Goal: Information Seeking & Learning: Learn about a topic

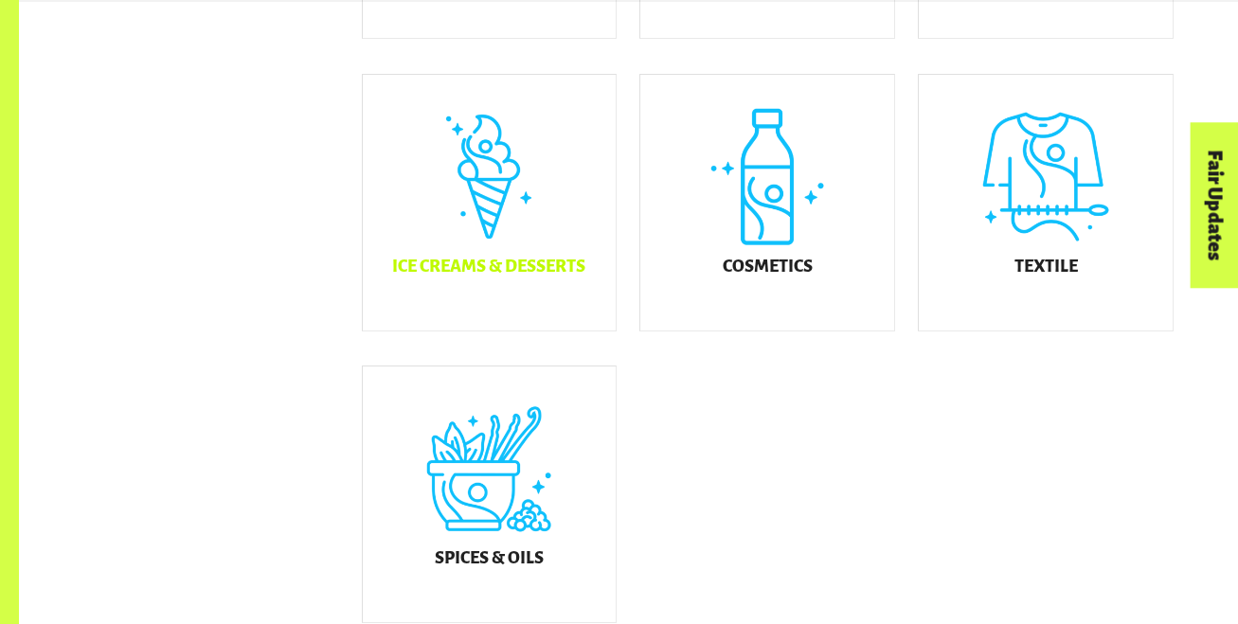
scroll to position [1079, 0]
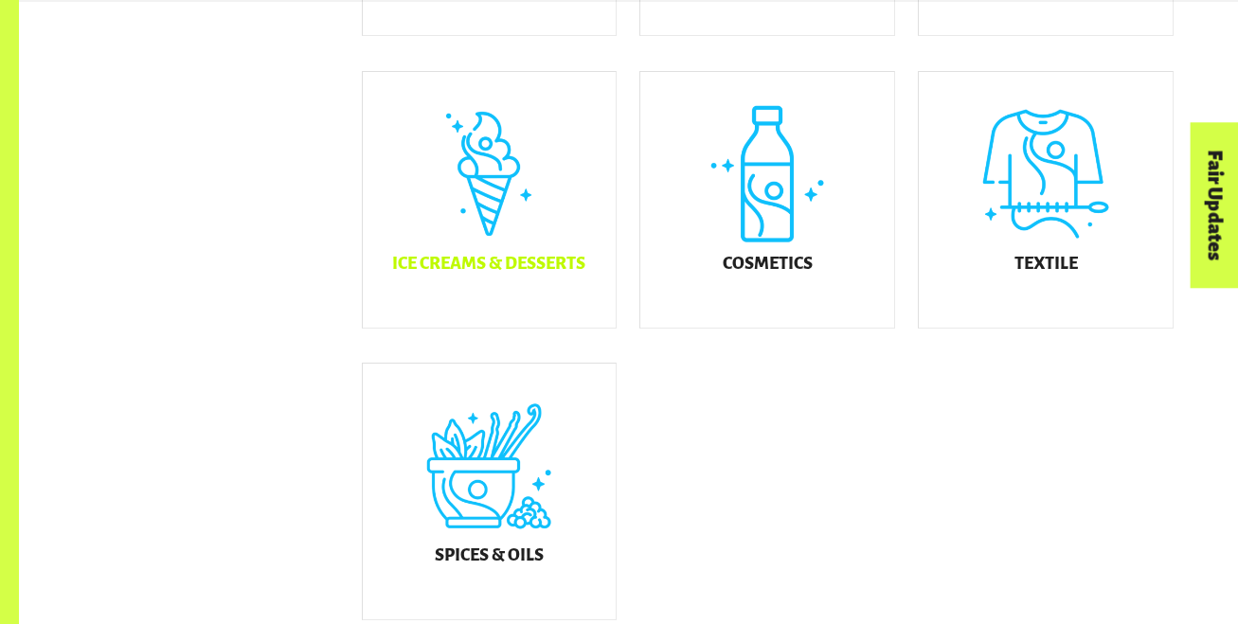
click at [487, 299] on div "Ice Creams & Desserts" at bounding box center [490, 200] width 254 height 256
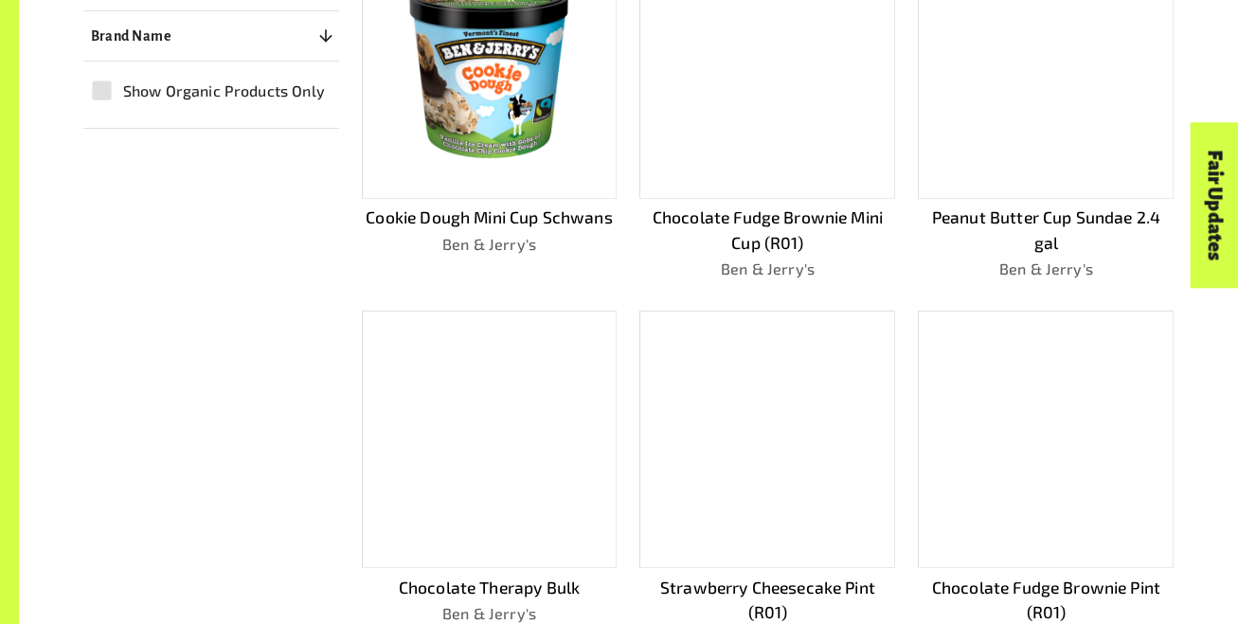
scroll to position [603, 0]
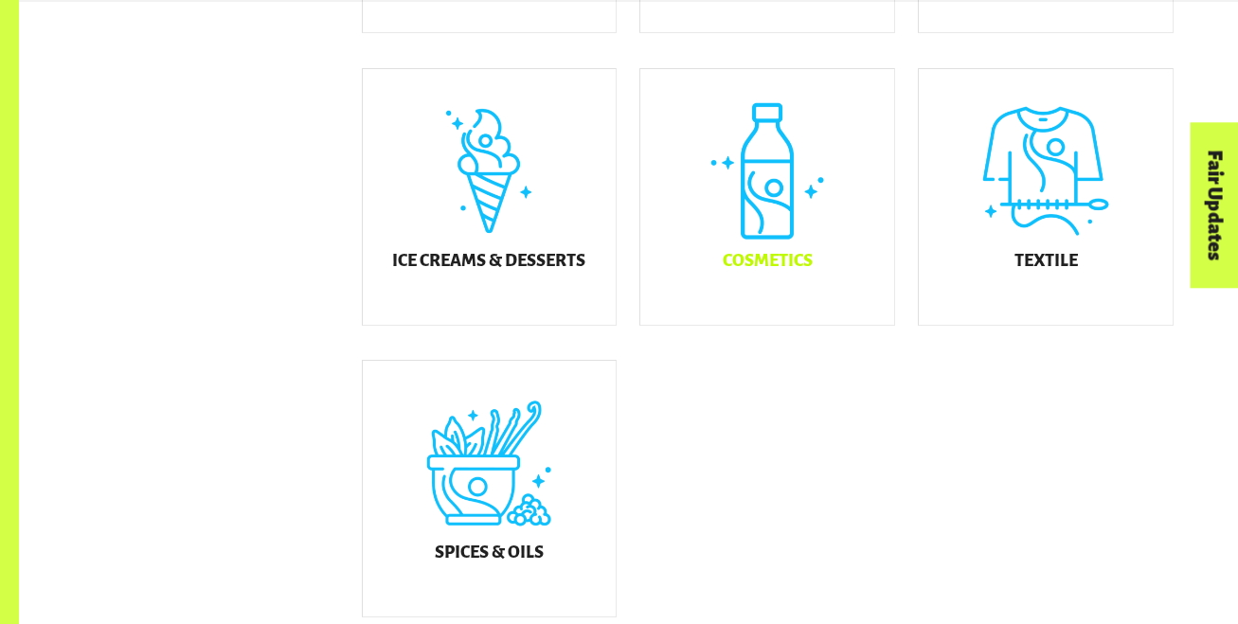
scroll to position [1082, 0]
click at [544, 262] on div "Ice Creams & Desserts" at bounding box center [490, 196] width 254 height 256
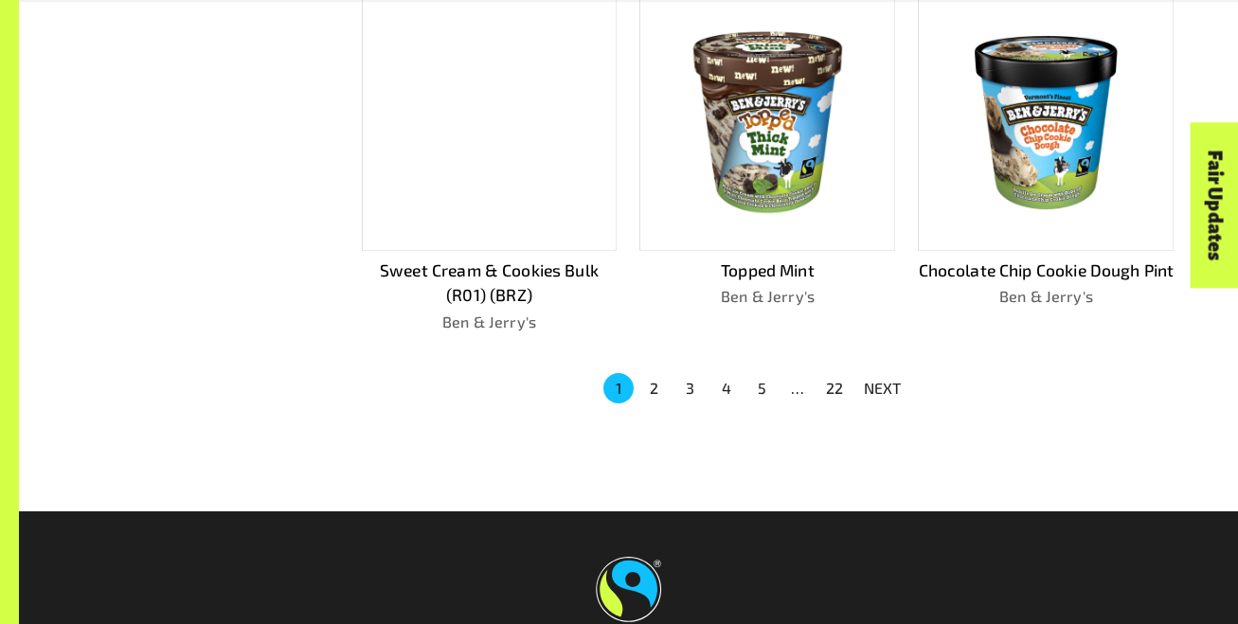
scroll to position [1294, 0]
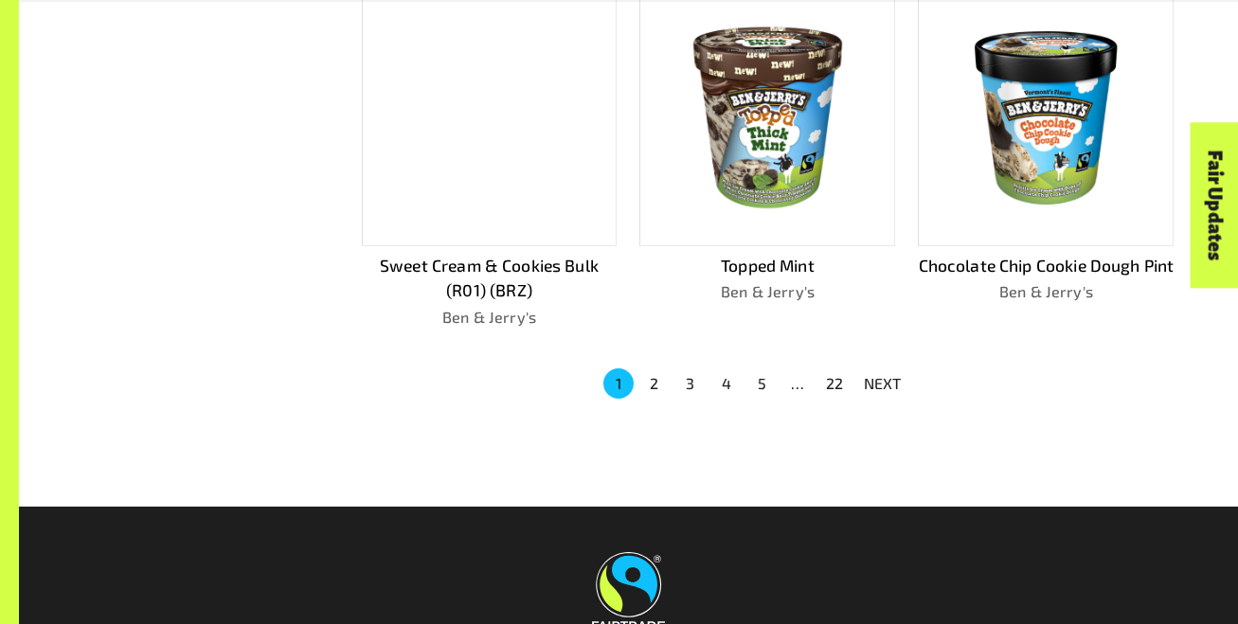
click at [661, 384] on button "2" at bounding box center [654, 383] width 30 height 30
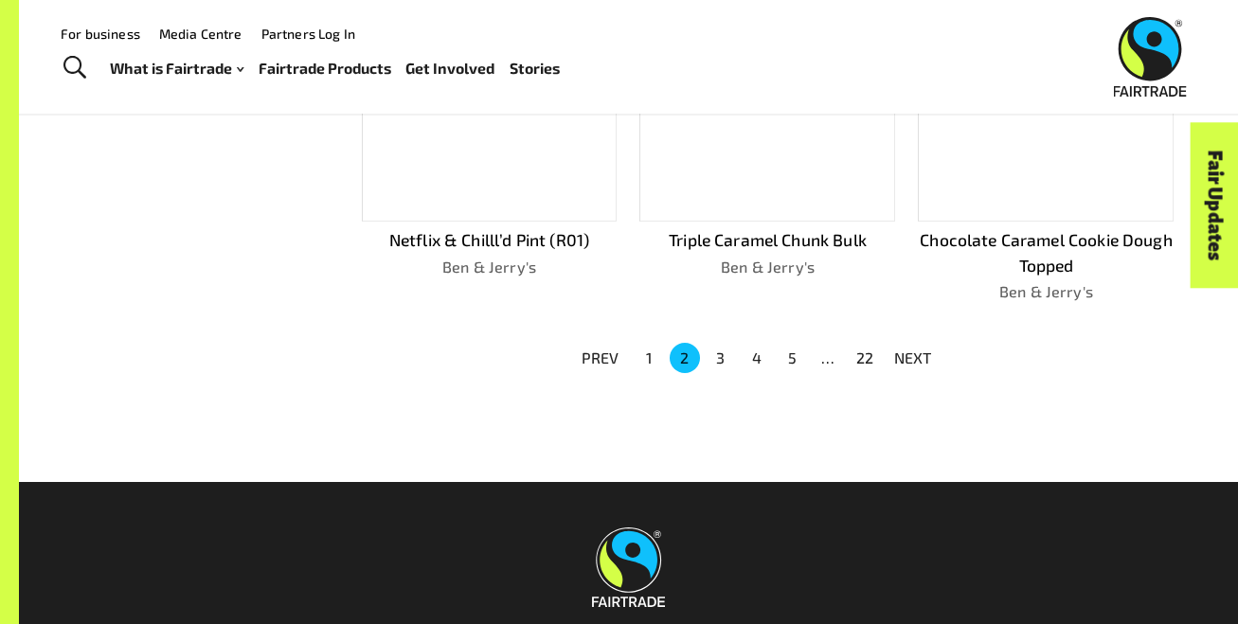
scroll to position [1269, 0]
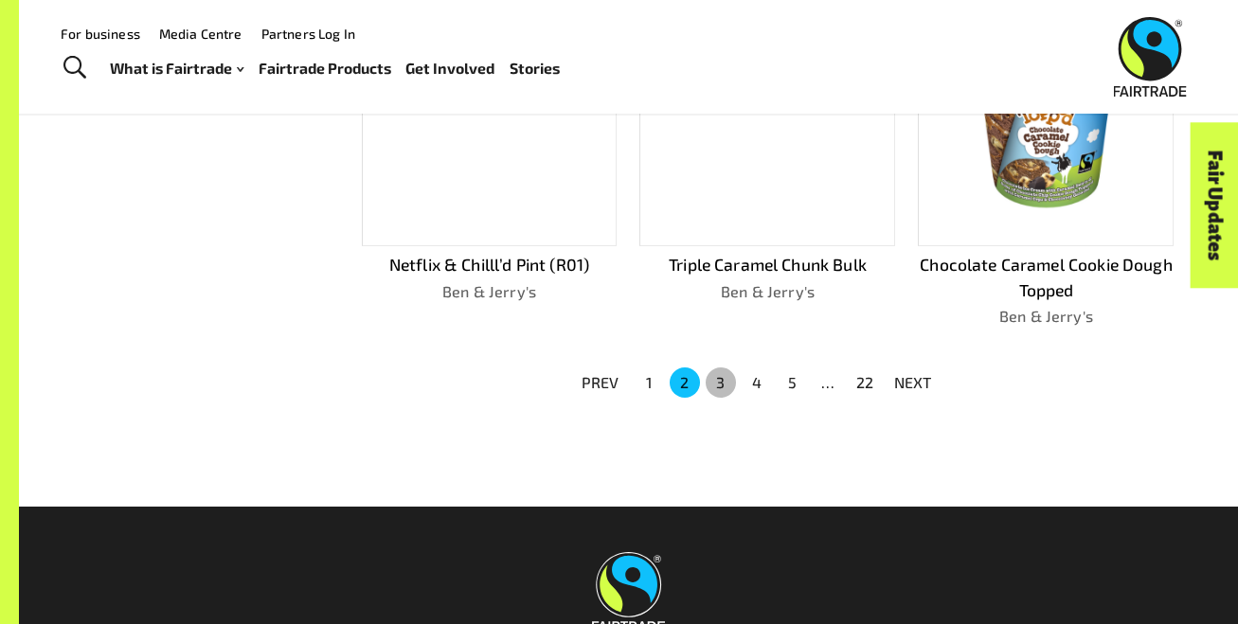
click at [715, 375] on button "3" at bounding box center [721, 382] width 30 height 30
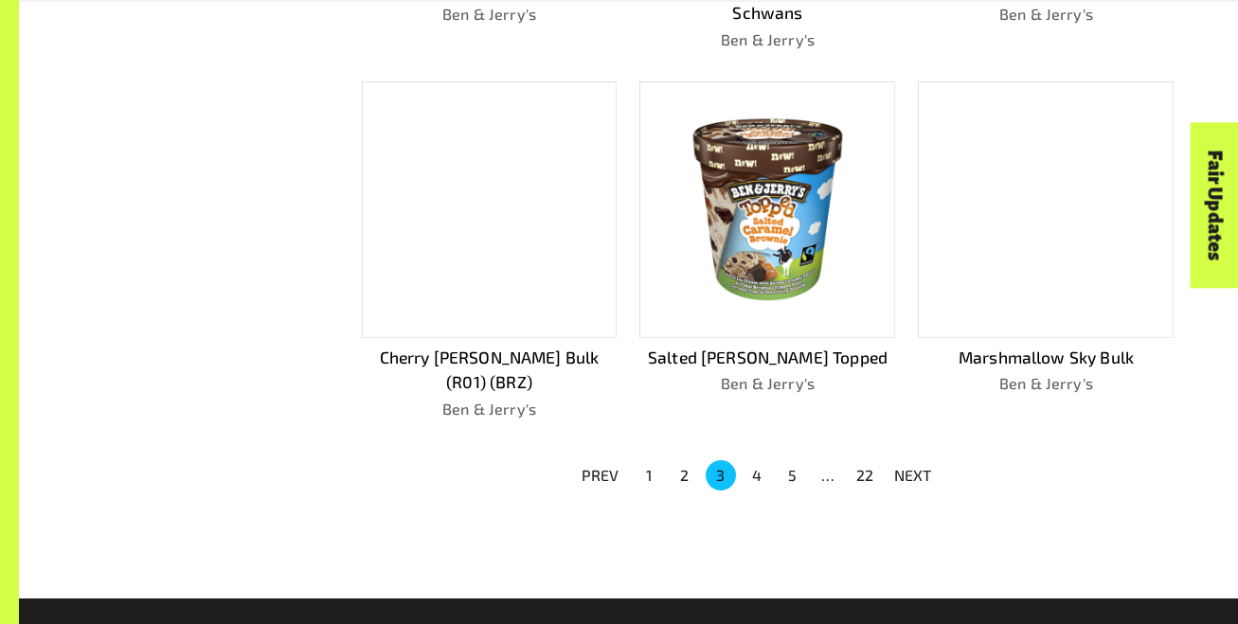
scroll to position [1206, 0]
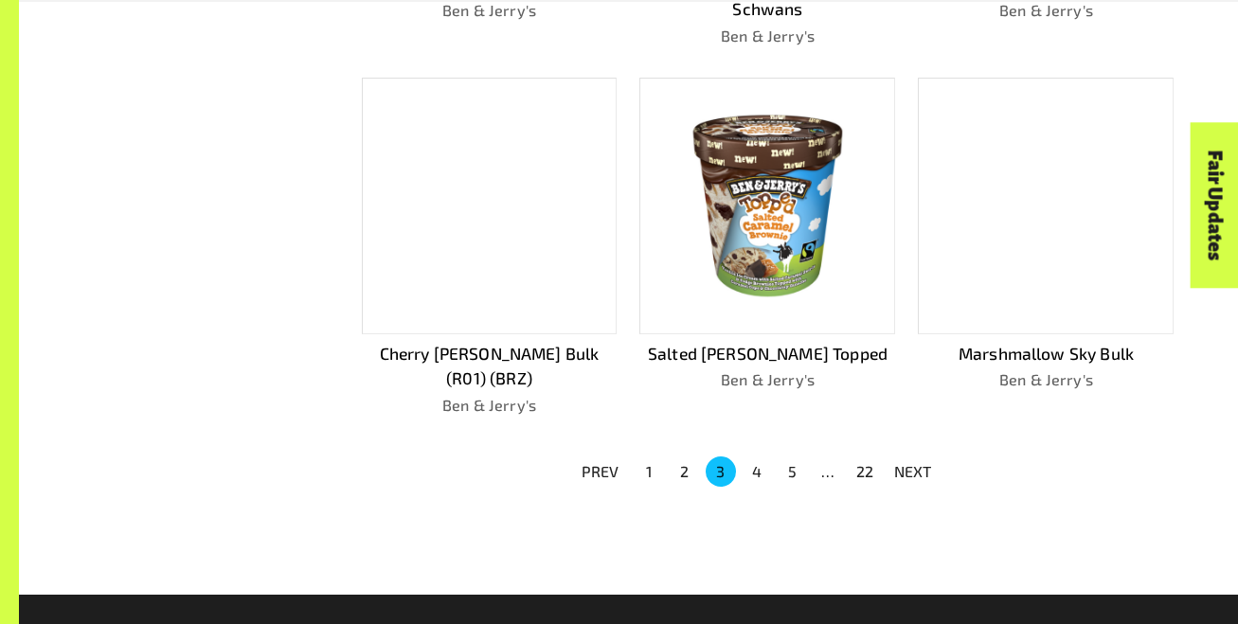
click at [778, 456] on button "5" at bounding box center [793, 471] width 30 height 30
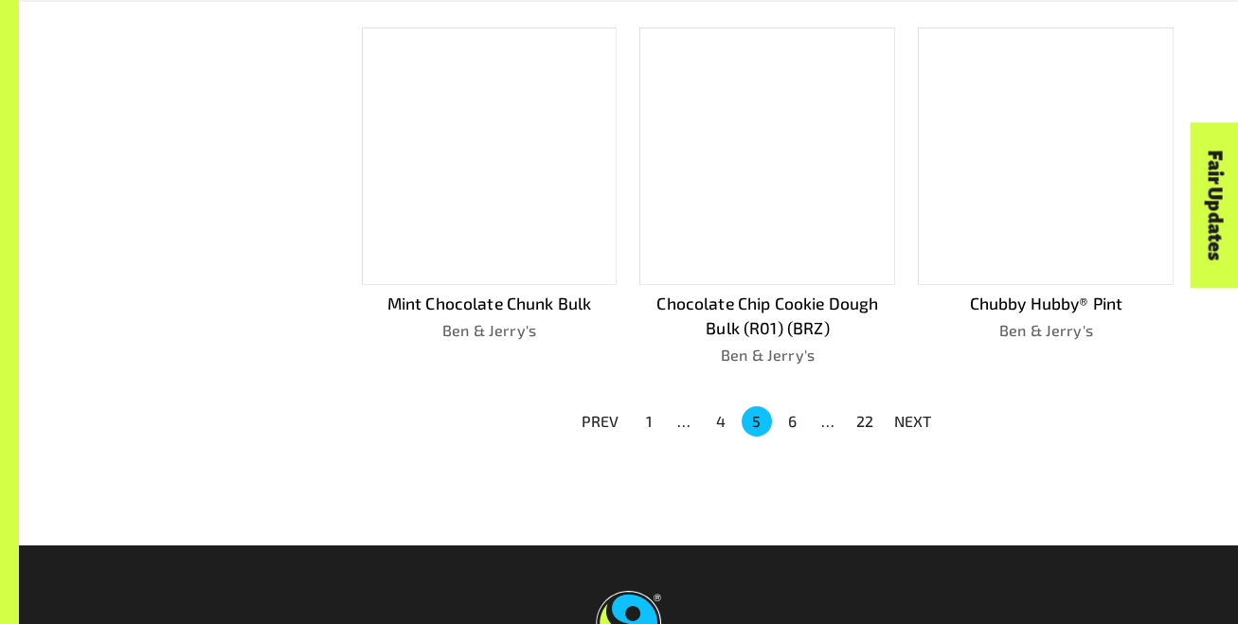
scroll to position [1181, 0]
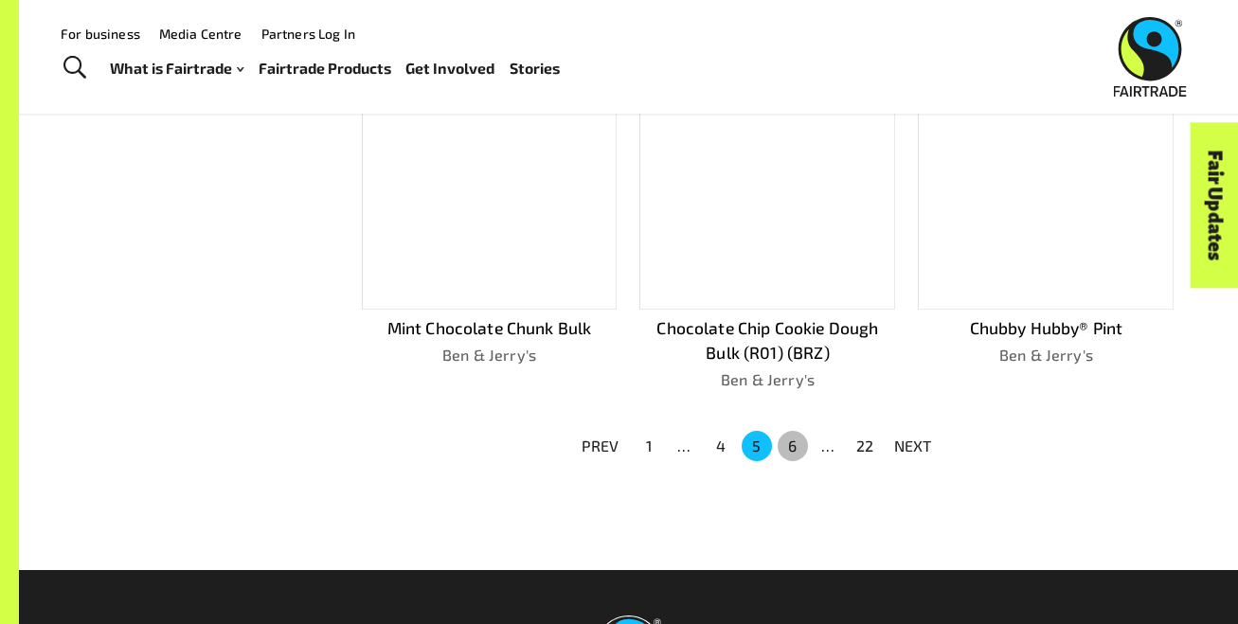
click at [797, 453] on button "6" at bounding box center [793, 446] width 30 height 30
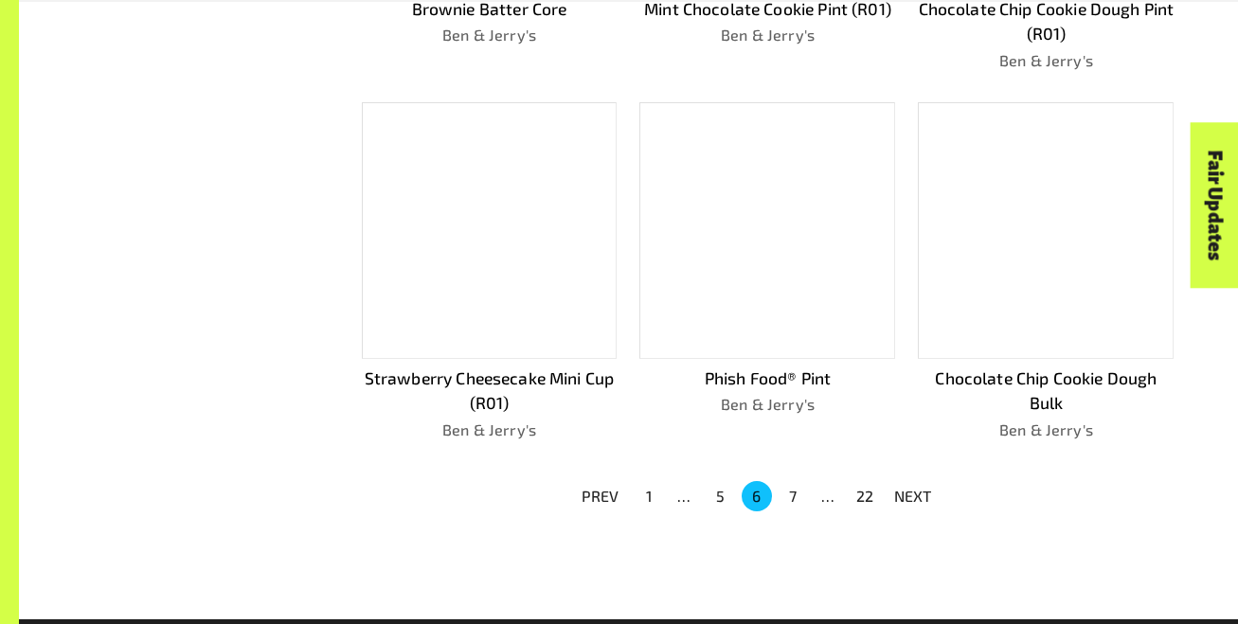
scroll to position [1230, 0]
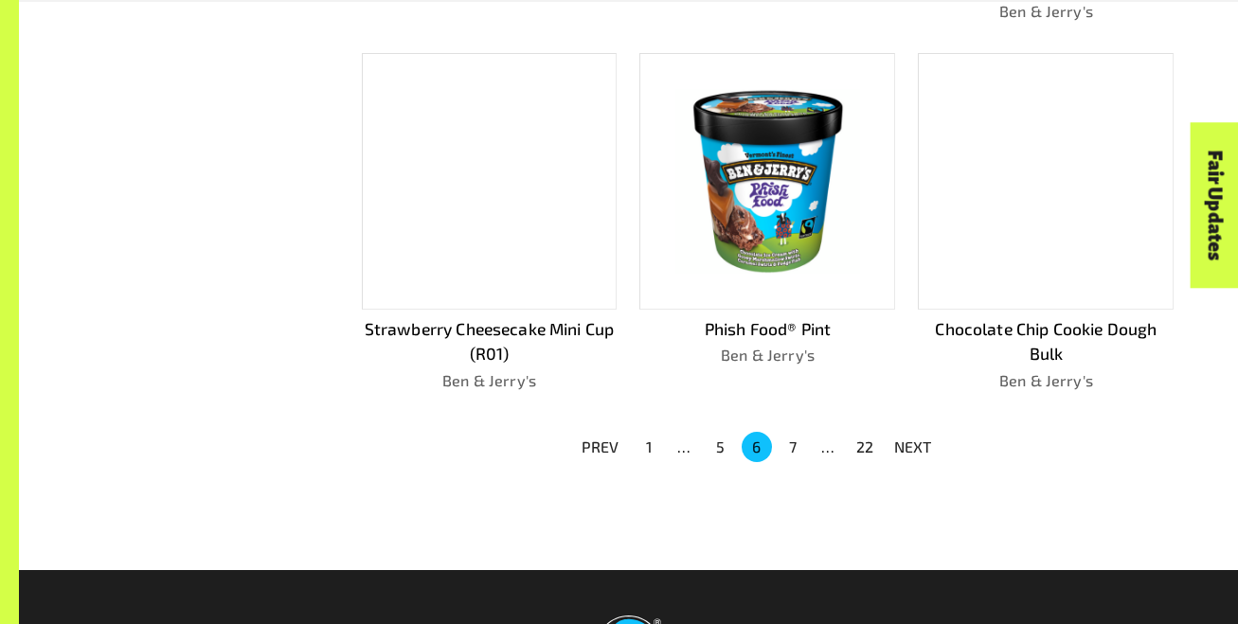
click at [797, 446] on button "7" at bounding box center [793, 447] width 30 height 30
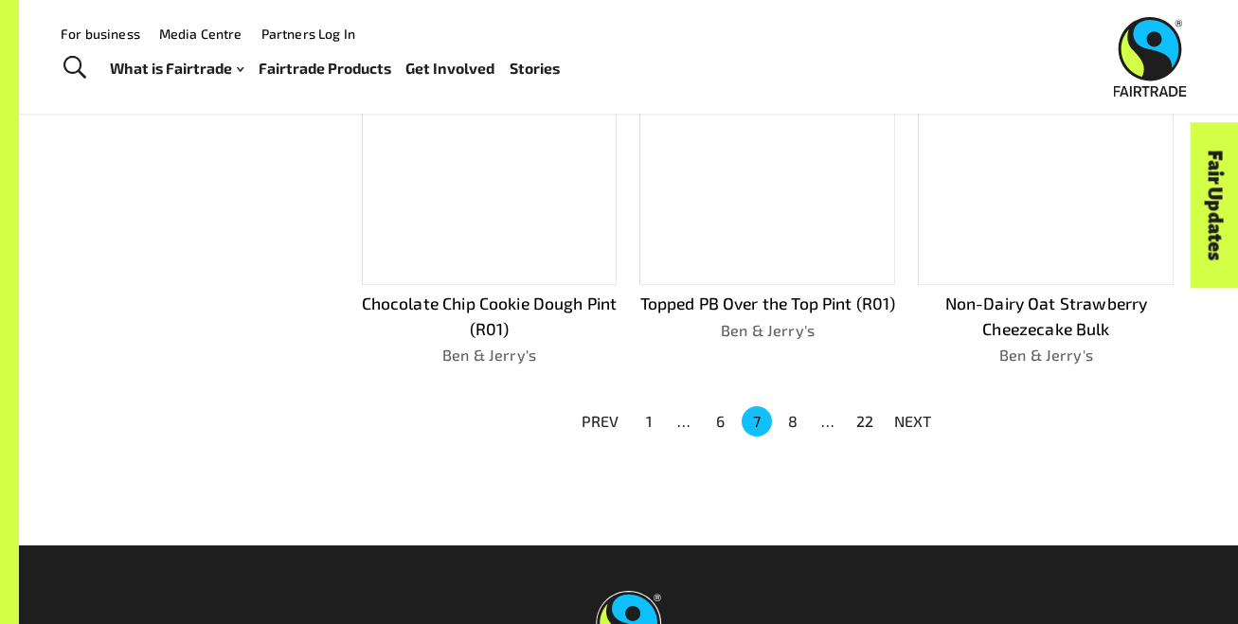
scroll to position [1206, 0]
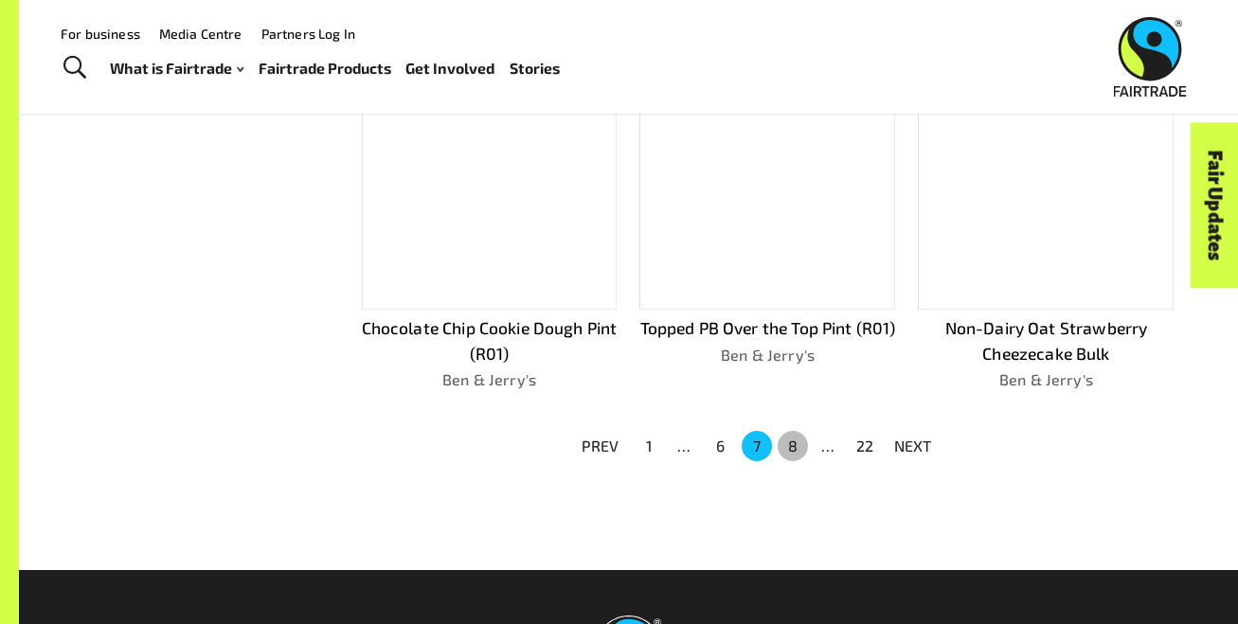
click at [797, 445] on button "8" at bounding box center [793, 446] width 30 height 30
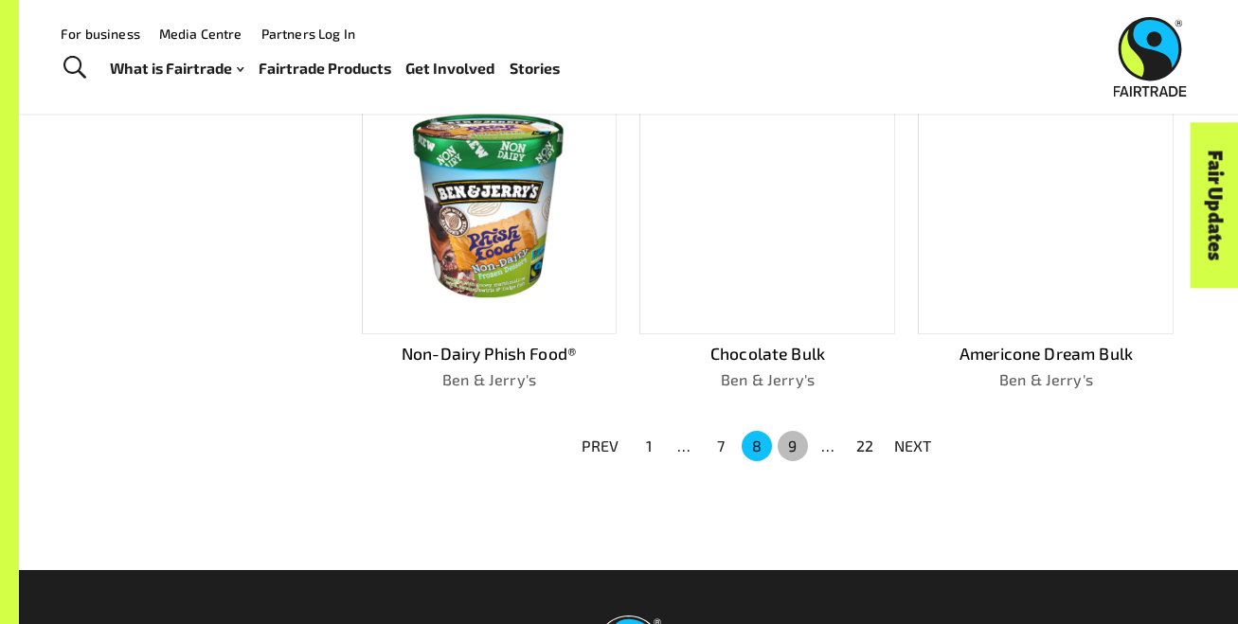
click at [797, 445] on button "9" at bounding box center [793, 446] width 30 height 30
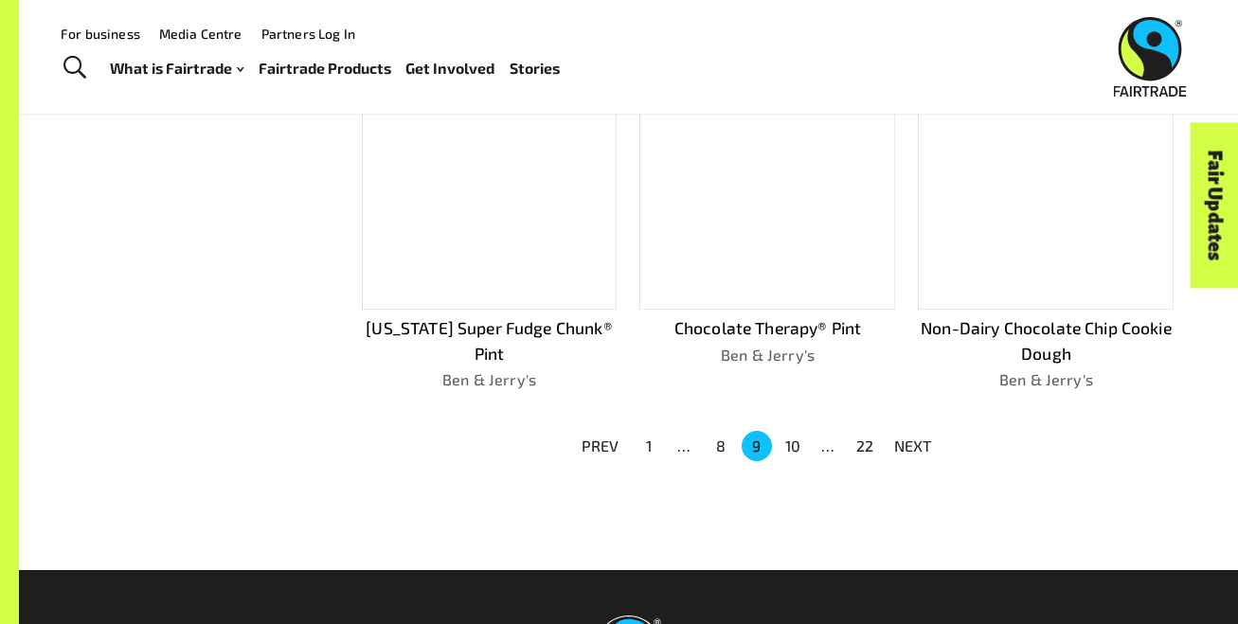
scroll to position [1181, 0]
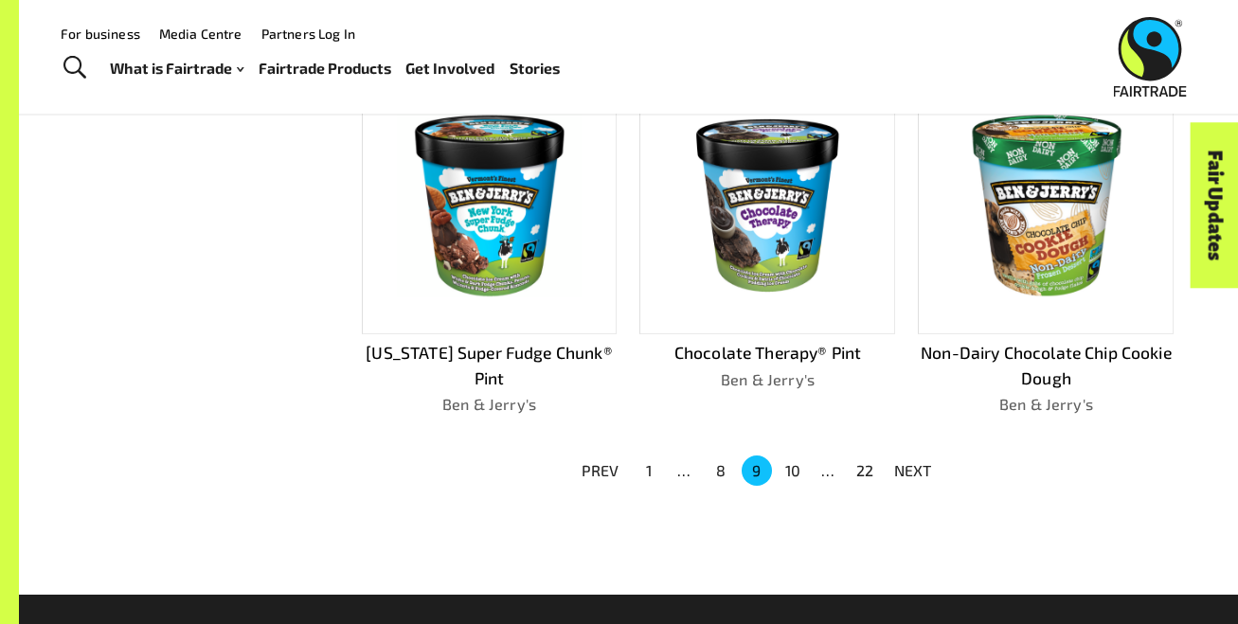
click at [797, 456] on button "10" at bounding box center [793, 471] width 30 height 30
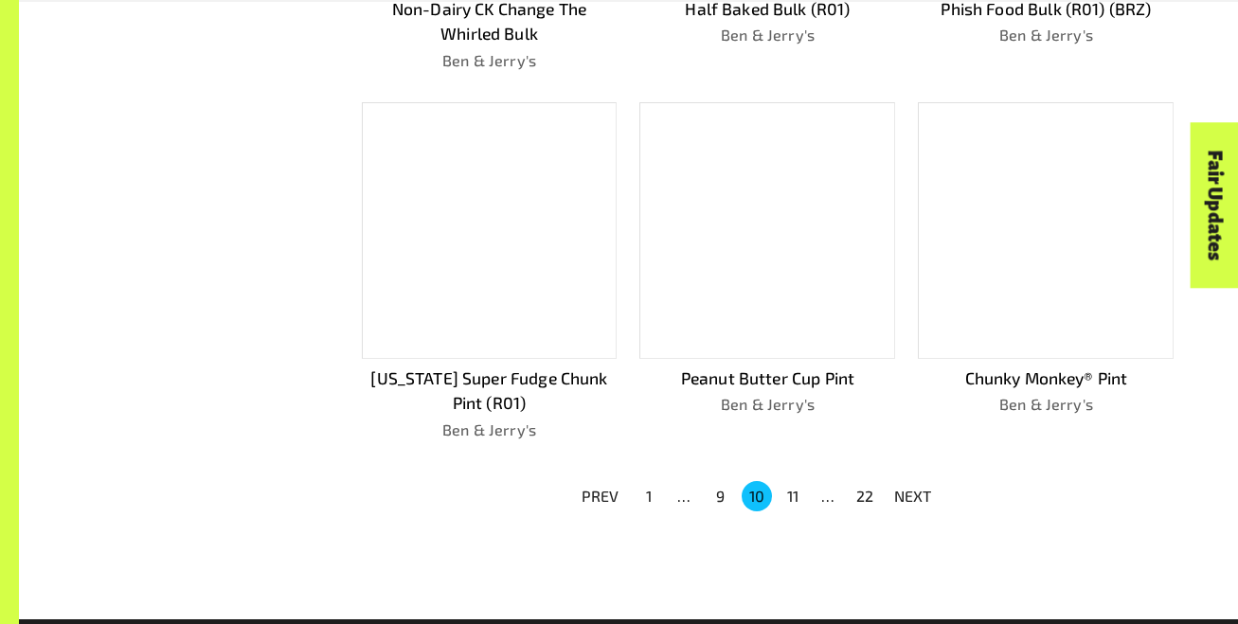
scroll to position [1230, 0]
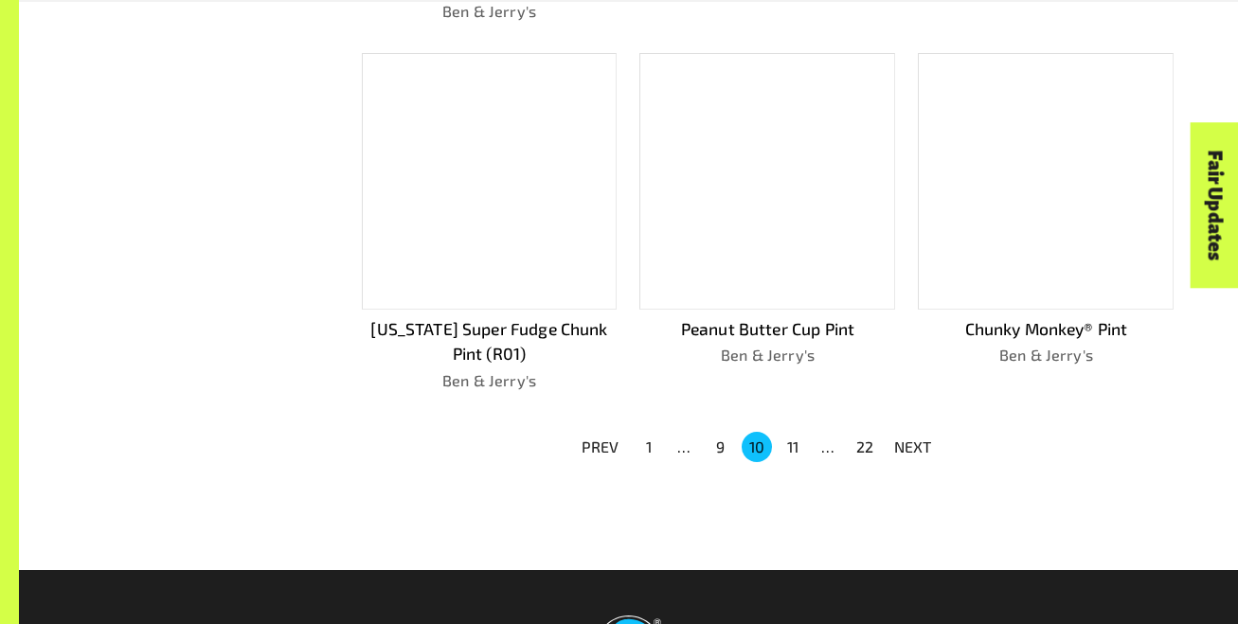
click at [797, 445] on button "11" at bounding box center [793, 447] width 30 height 30
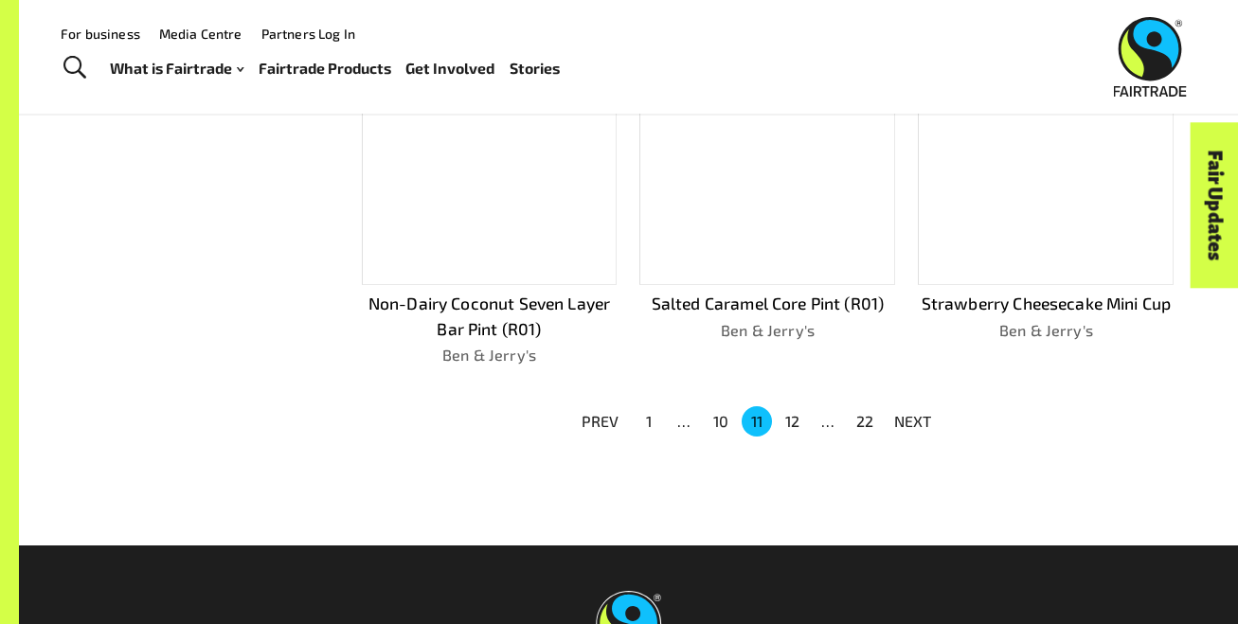
scroll to position [1206, 0]
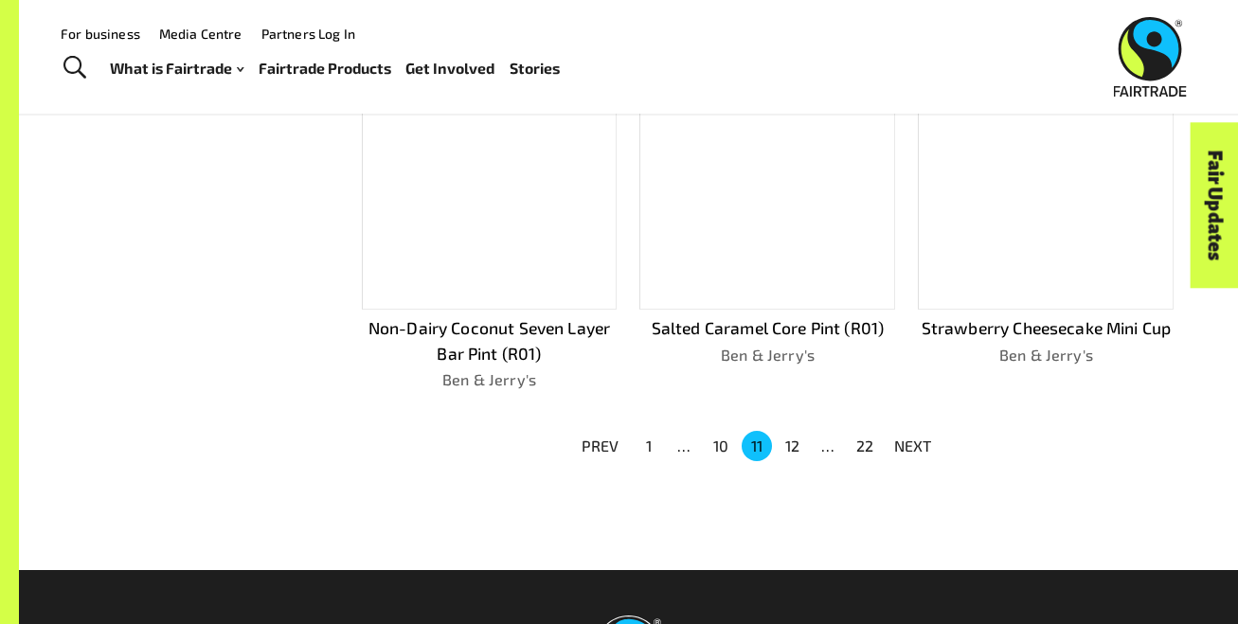
click at [797, 445] on button "12" at bounding box center [793, 446] width 30 height 30
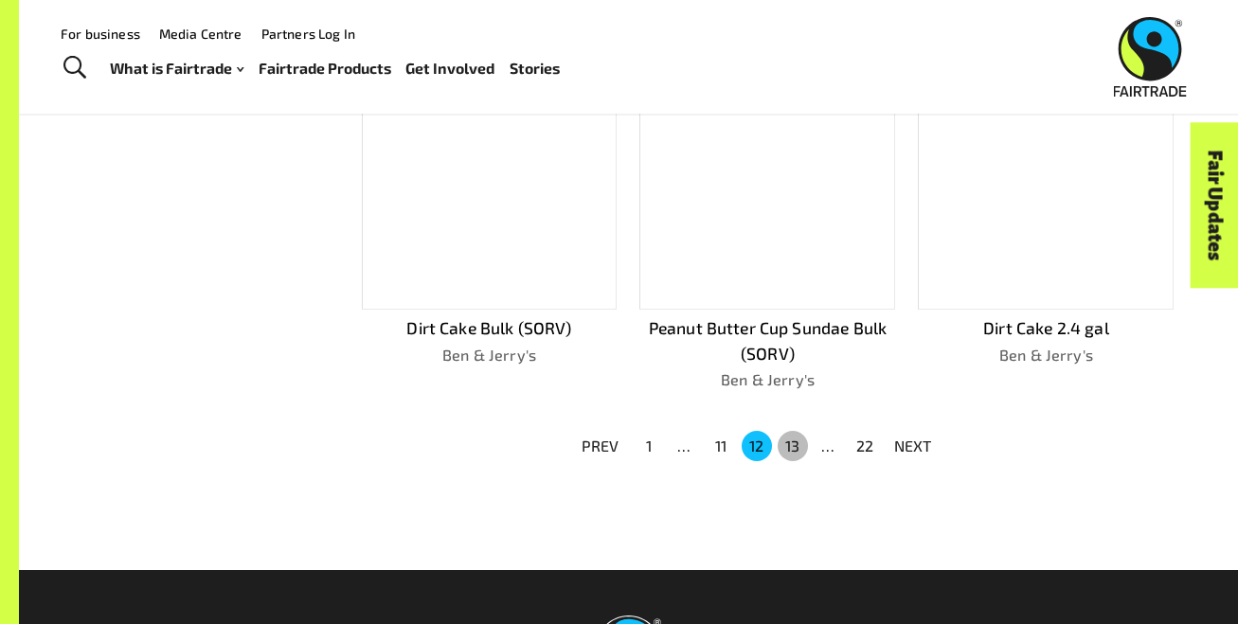
click at [800, 445] on button "13" at bounding box center [793, 446] width 30 height 30
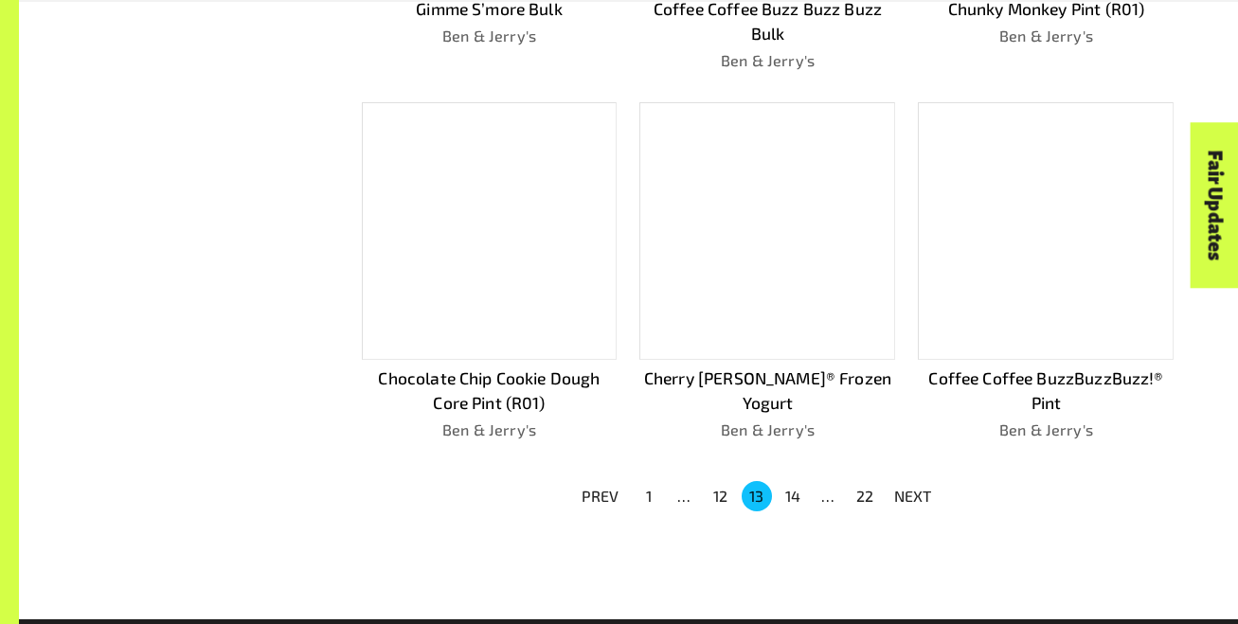
scroll to position [1230, 0]
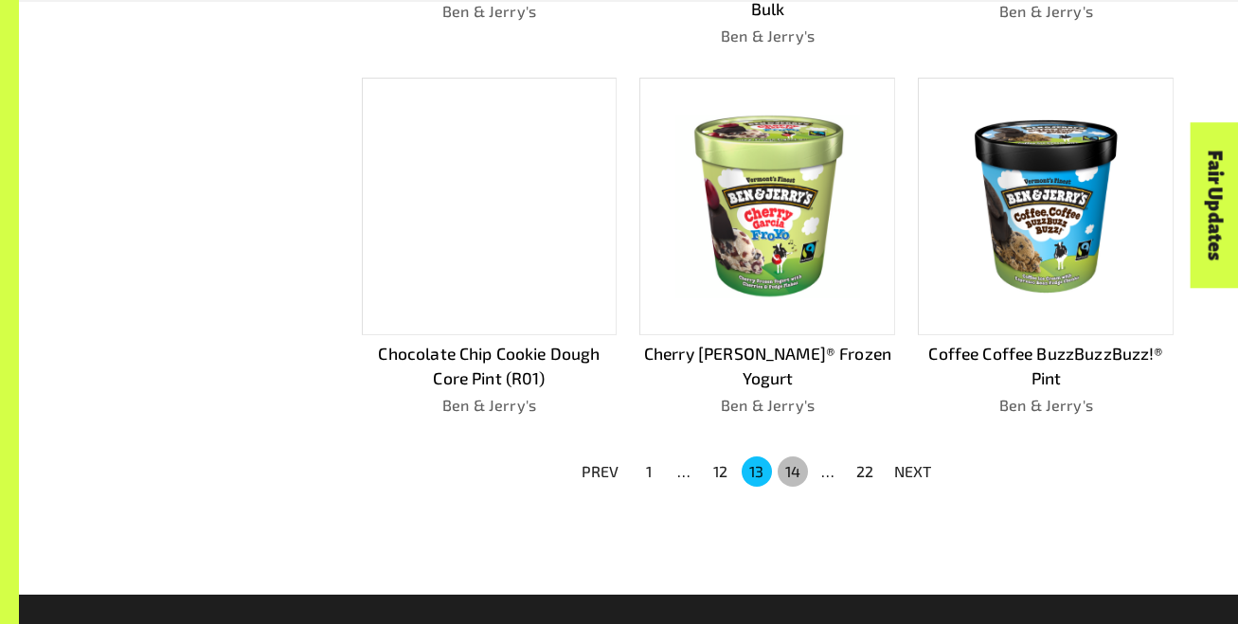
click at [800, 456] on button "14" at bounding box center [793, 471] width 30 height 30
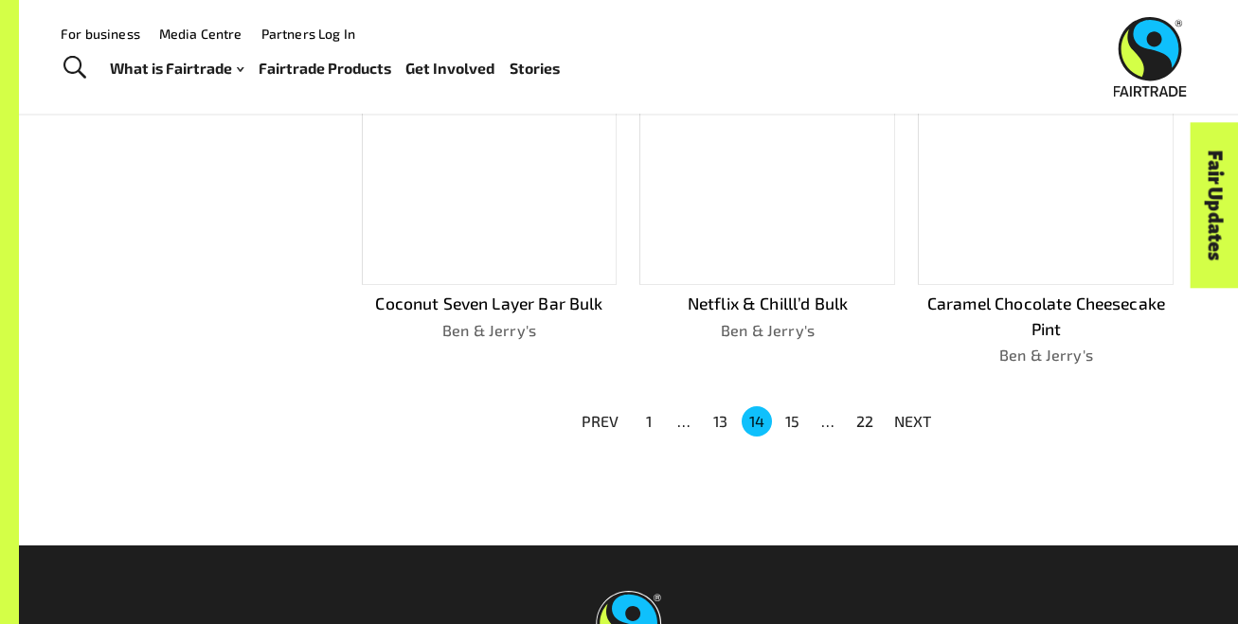
scroll to position [1206, 0]
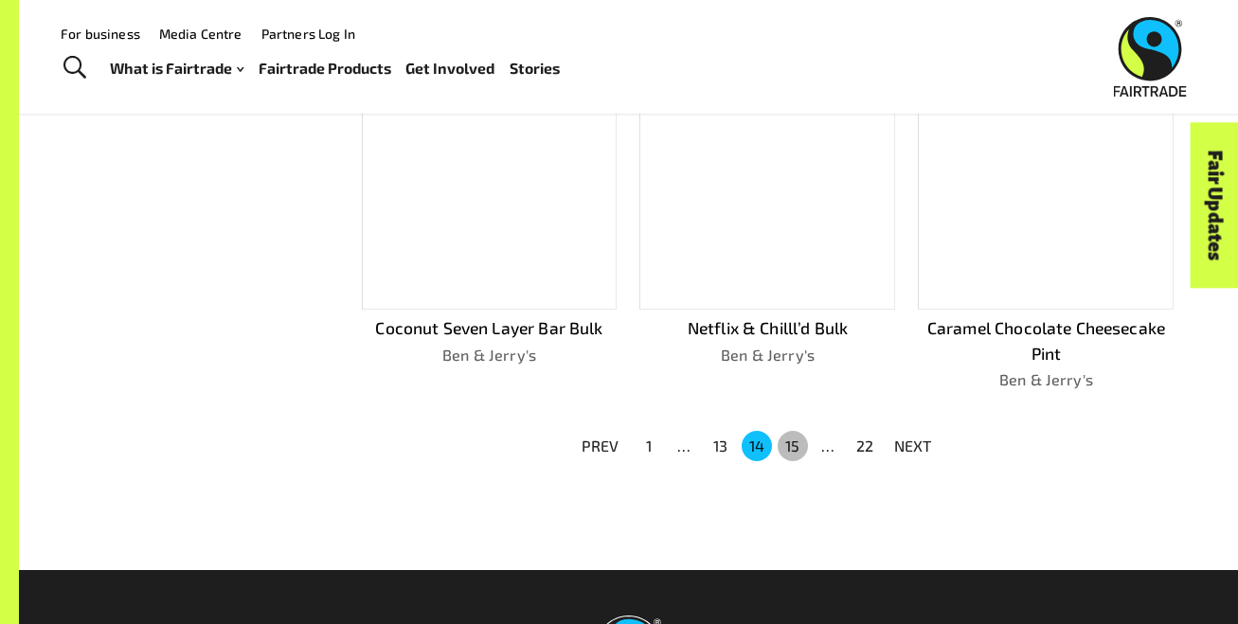
click at [800, 441] on button "15" at bounding box center [793, 446] width 30 height 30
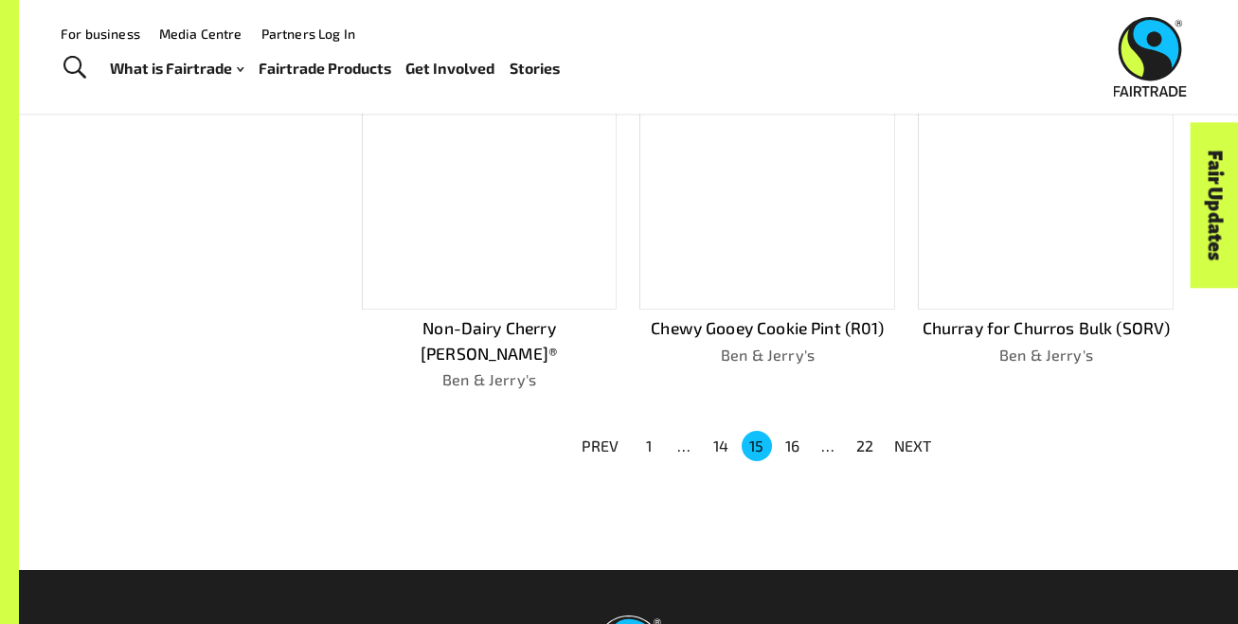
scroll to position [1155, 0]
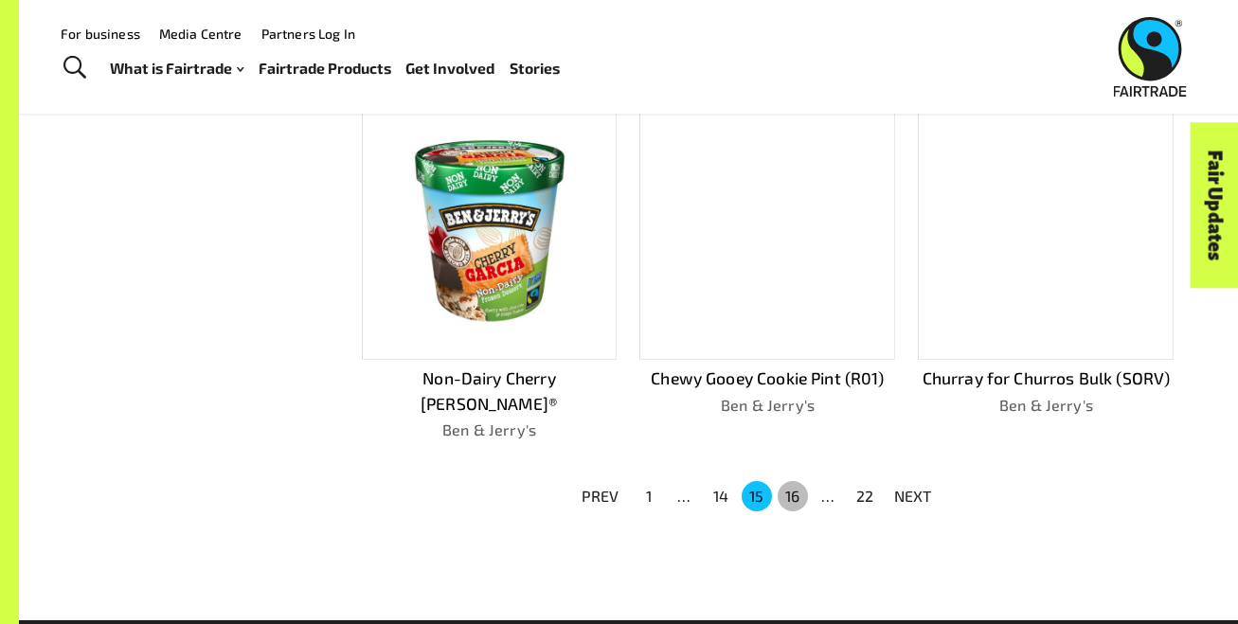
click at [800, 481] on button "16" at bounding box center [793, 496] width 30 height 30
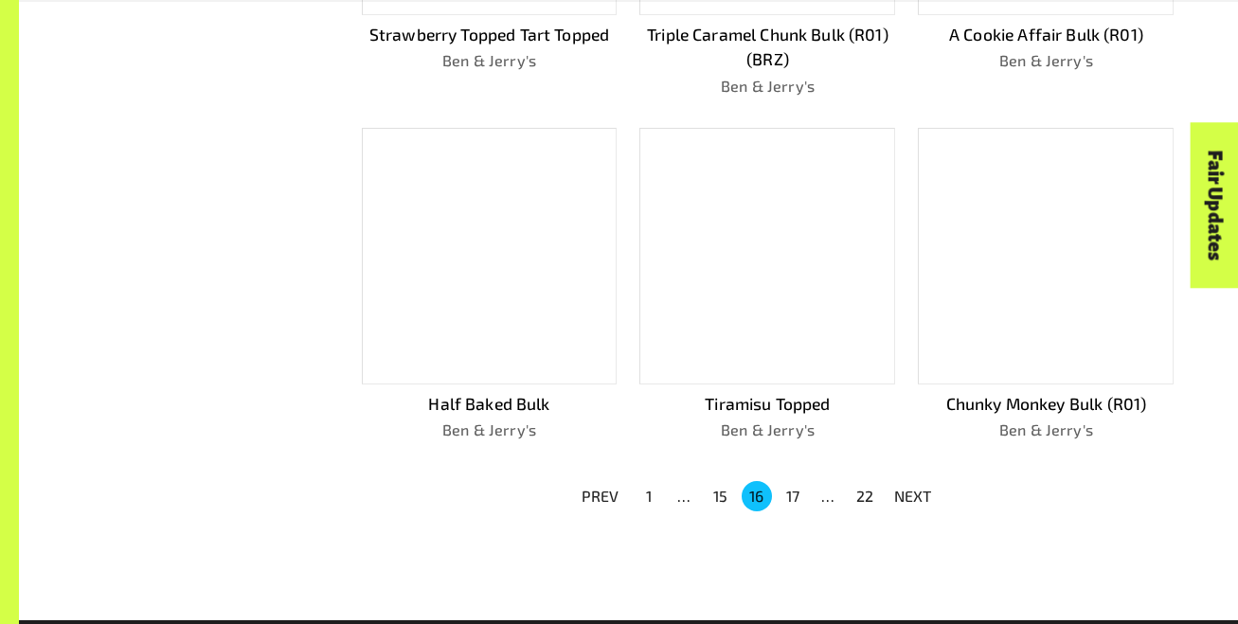
scroll to position [1206, 0]
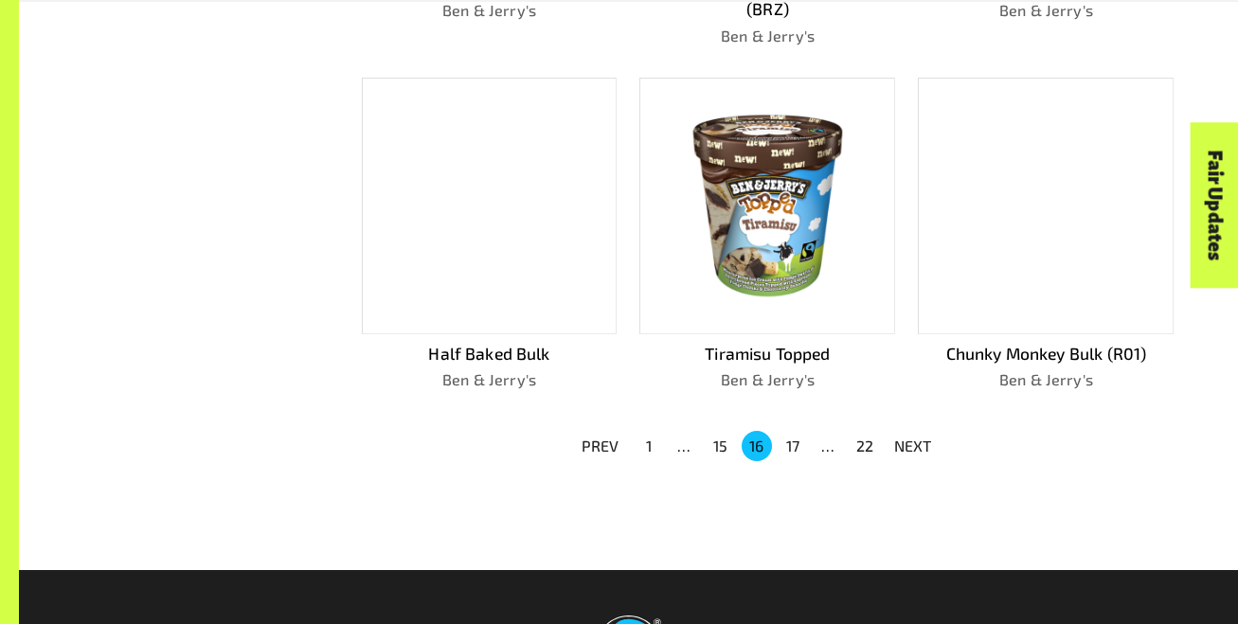
click at [800, 437] on button "17" at bounding box center [793, 446] width 30 height 30
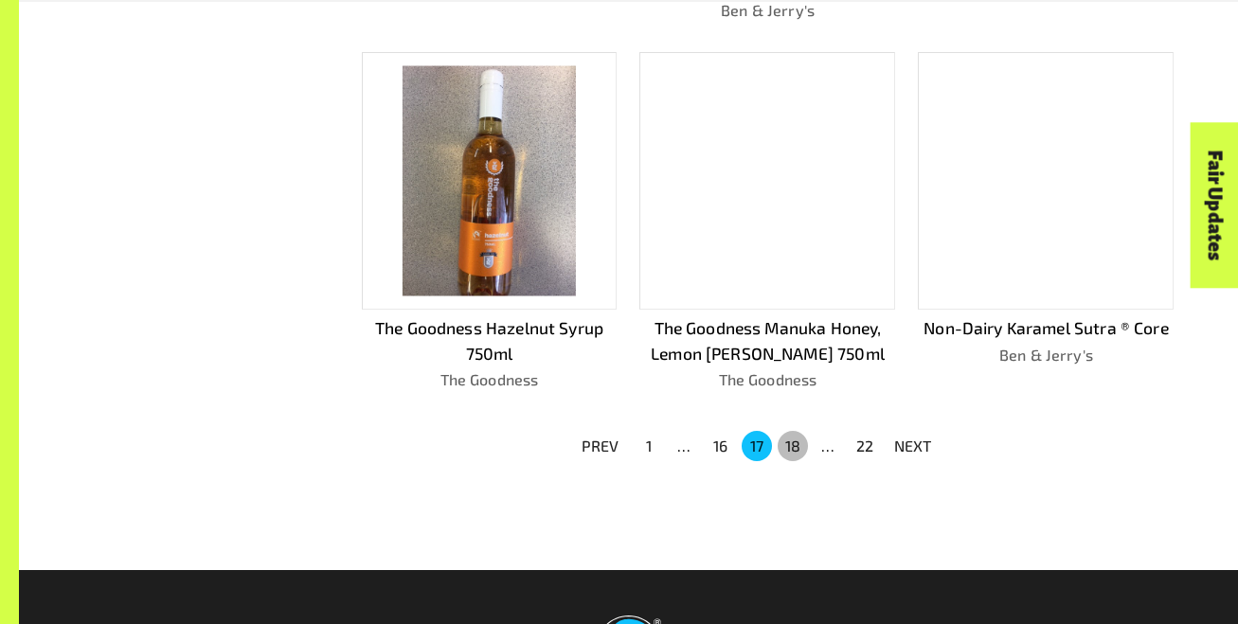
click at [800, 437] on button "18" at bounding box center [793, 446] width 30 height 30
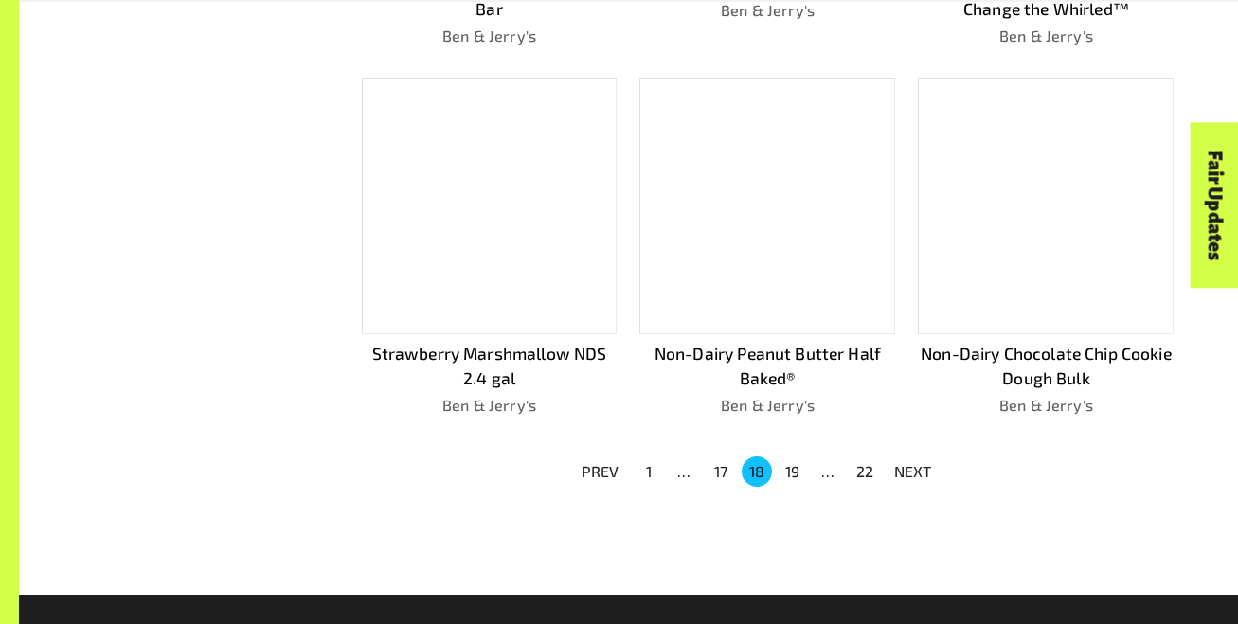
scroll to position [1230, 0]
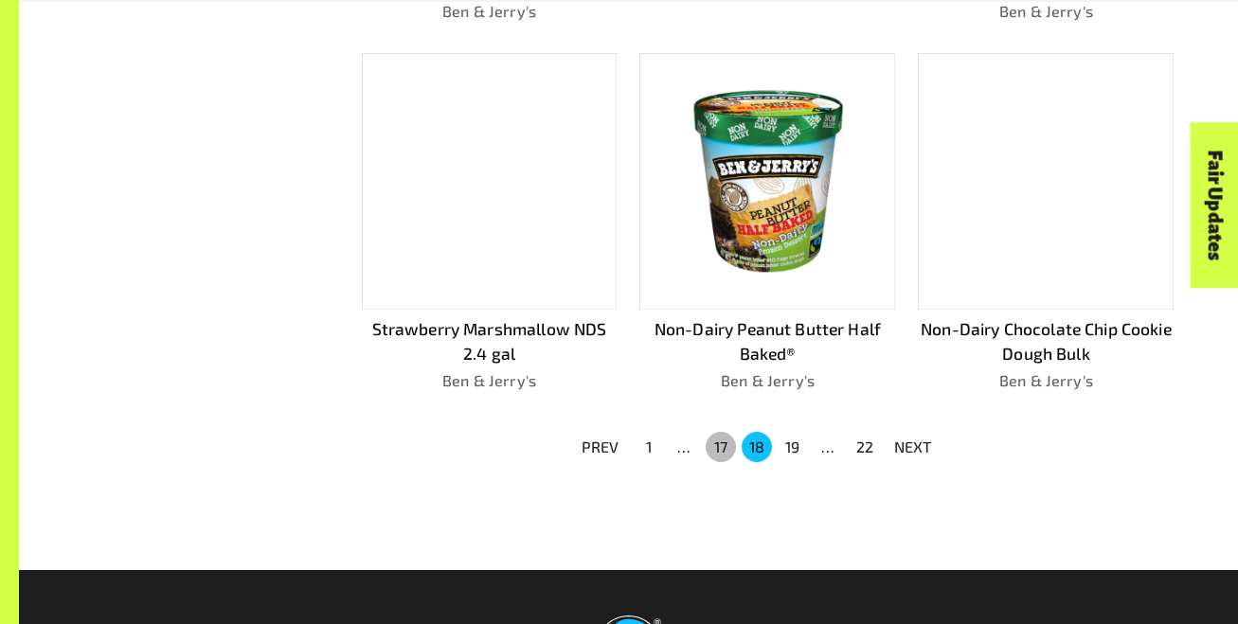
click at [725, 441] on button "17" at bounding box center [721, 447] width 30 height 30
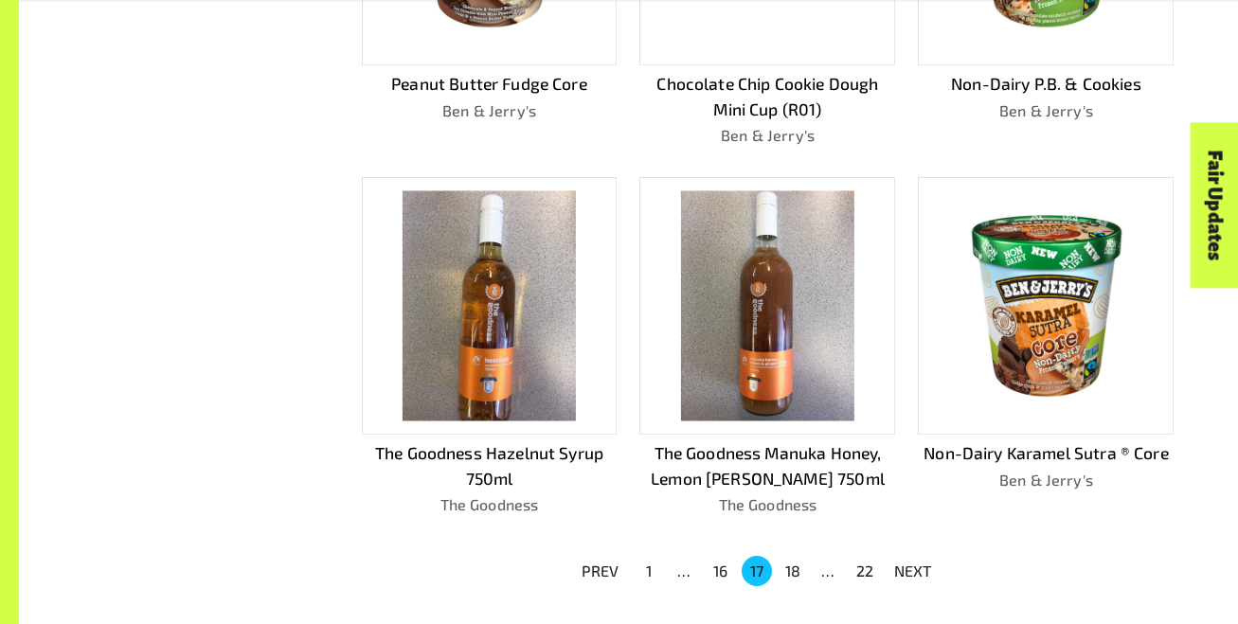
scroll to position [1081, 0]
click at [792, 564] on button "18" at bounding box center [793, 570] width 30 height 30
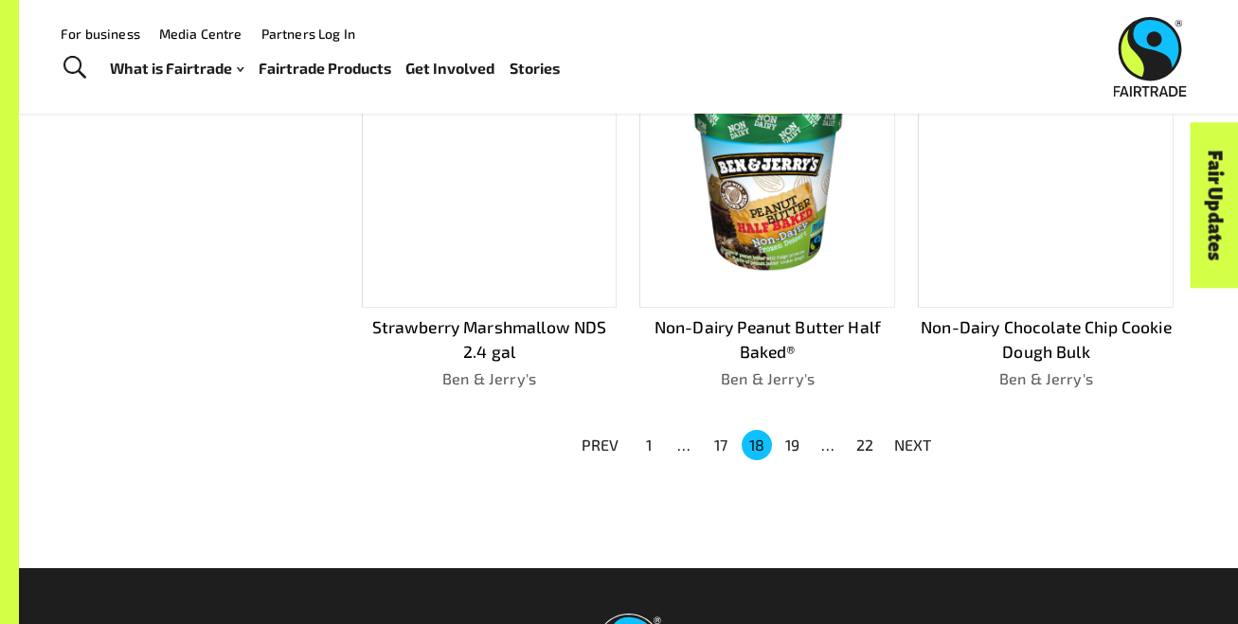
scroll to position [1229, 0]
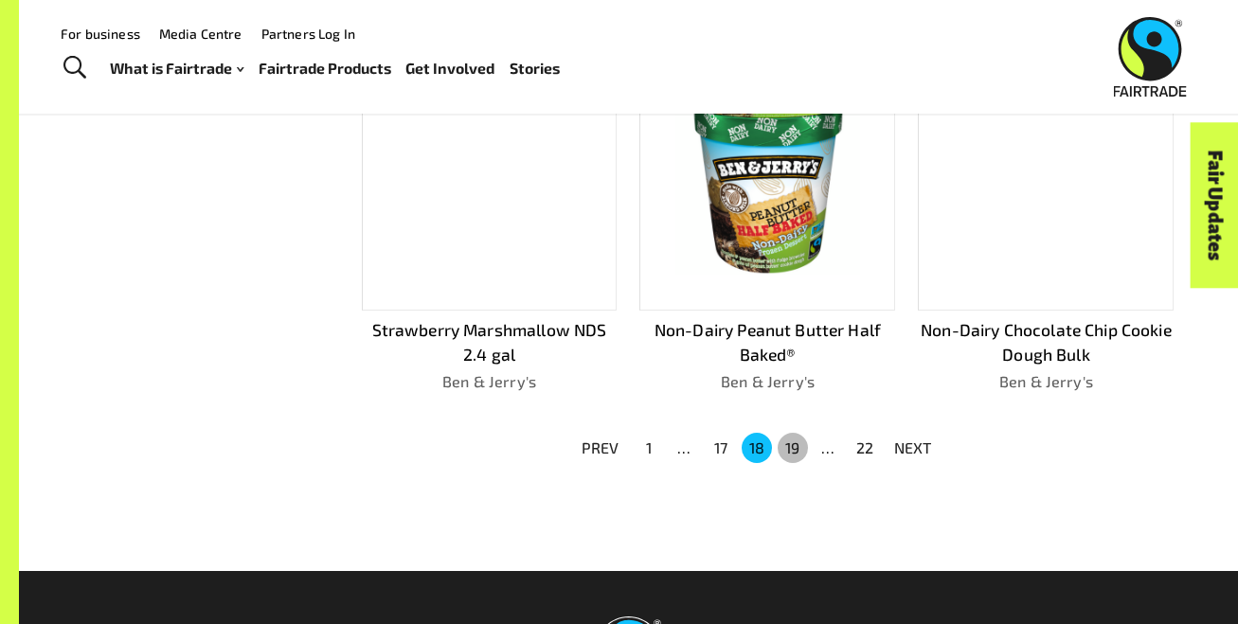
click at [802, 449] on button "19" at bounding box center [793, 448] width 30 height 30
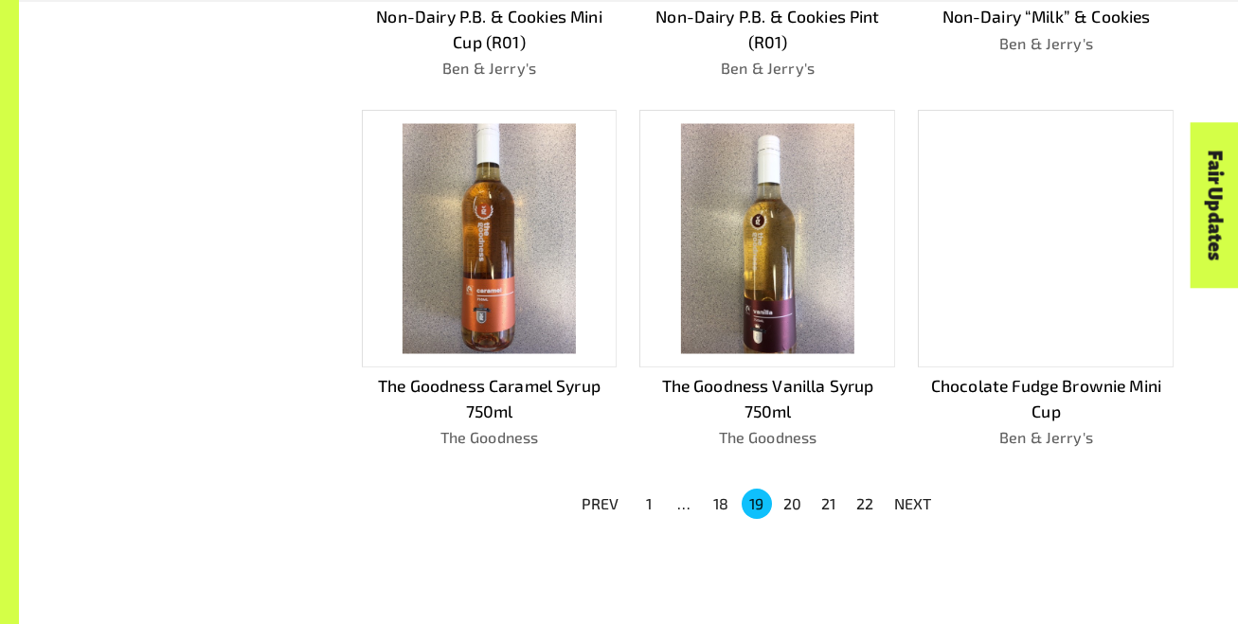
scroll to position [1149, 0]
click at [554, 336] on img at bounding box center [488, 238] width 172 height 230
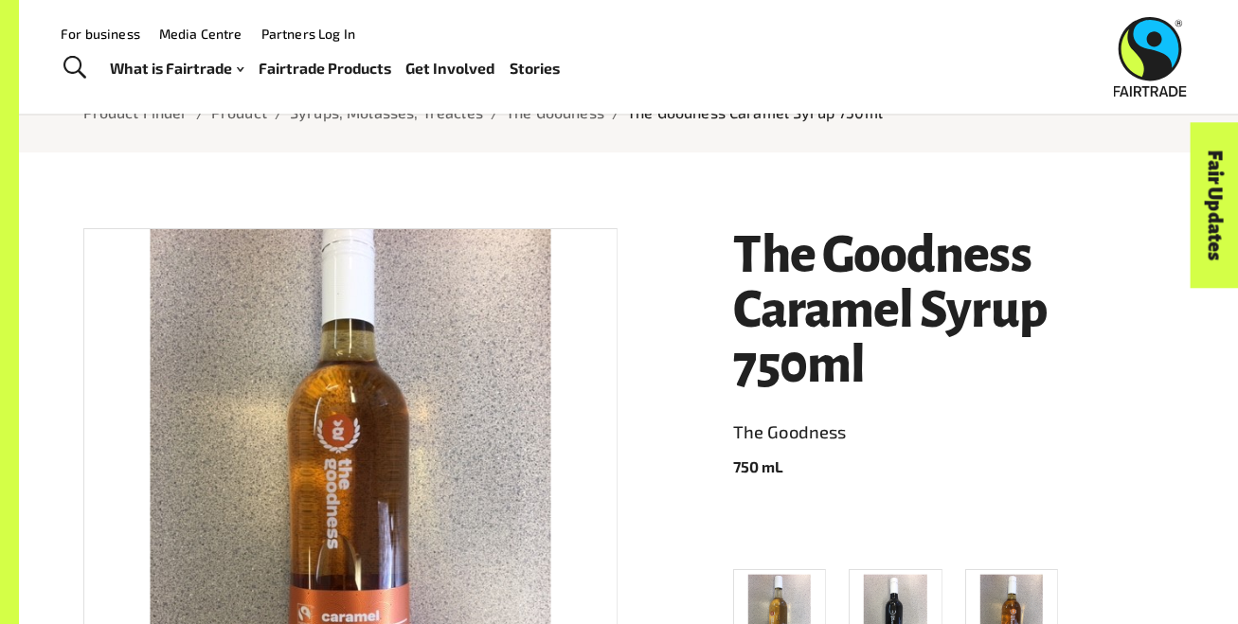
scroll to position [139, 0]
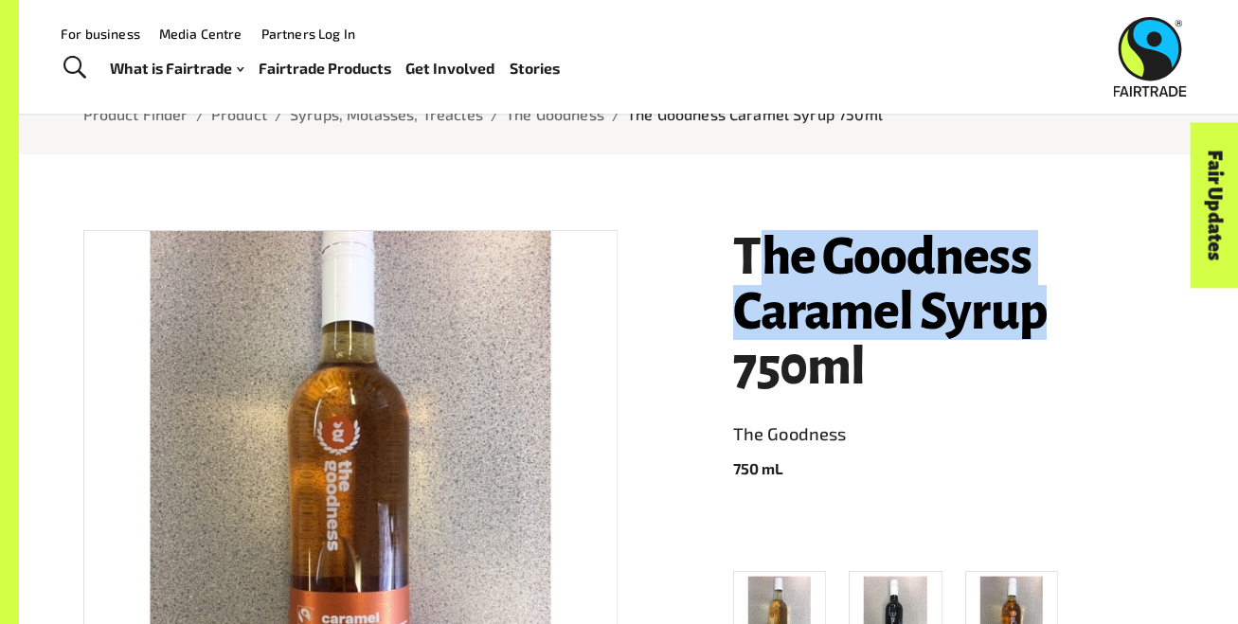
drag, startPoint x: 748, startPoint y: 257, endPoint x: 1044, endPoint y: 335, distance: 305.7
click at [1044, 335] on h1 "The Goodness Caramel Syrup 750ml" at bounding box center [953, 312] width 441 height 165
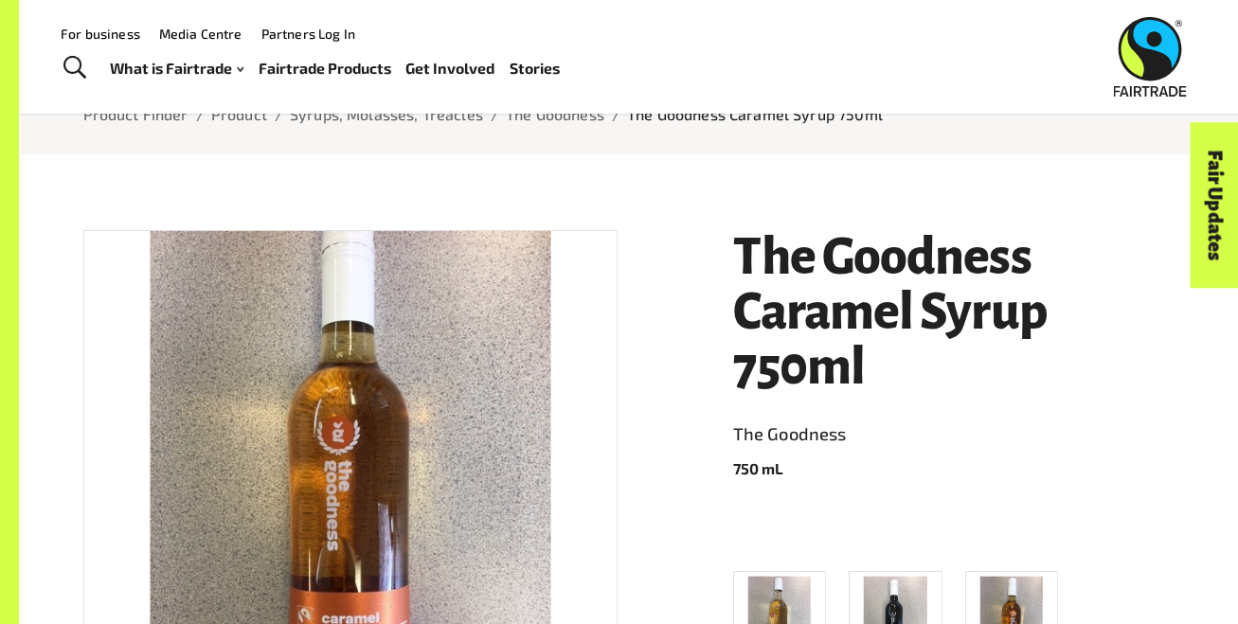
click at [737, 272] on h1 "The Goodness Caramel Syrup 750ml" at bounding box center [953, 312] width 441 height 165
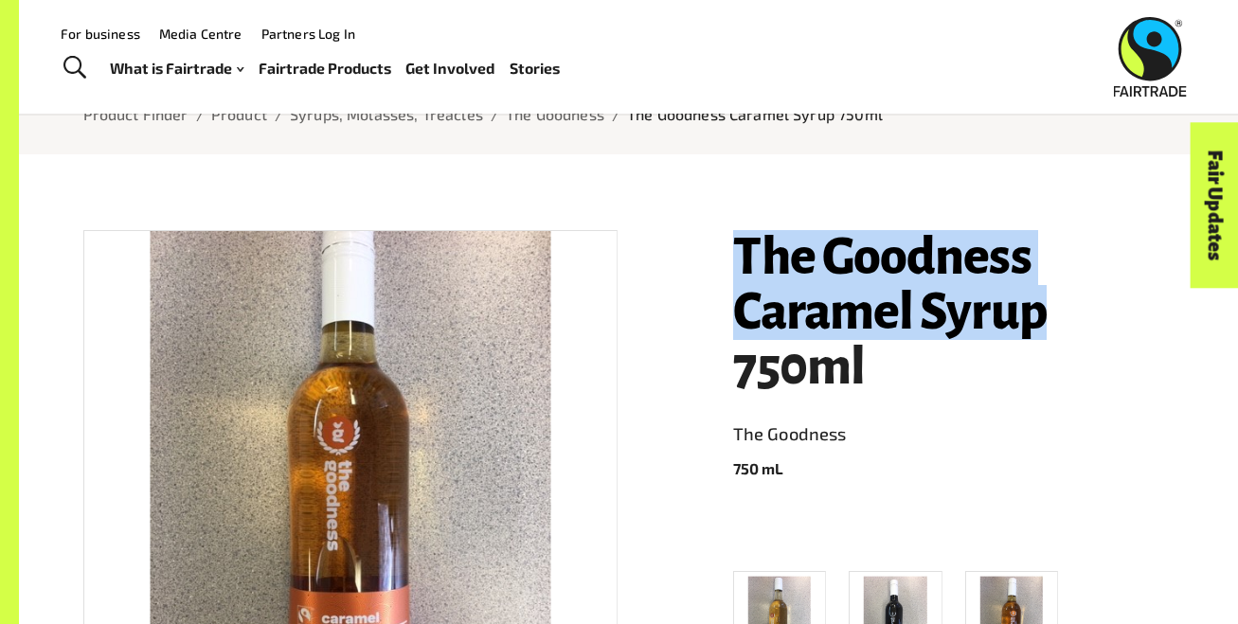
drag, startPoint x: 737, startPoint y: 272, endPoint x: 999, endPoint y: 299, distance: 263.8
click at [999, 299] on h1 "The Goodness Caramel Syrup 750ml" at bounding box center [953, 312] width 441 height 165
copy h1 "The Goodness Caramel Syrup"
click at [999, 299] on h1 "The Goodness Caramel Syrup 750ml" at bounding box center [953, 312] width 441 height 165
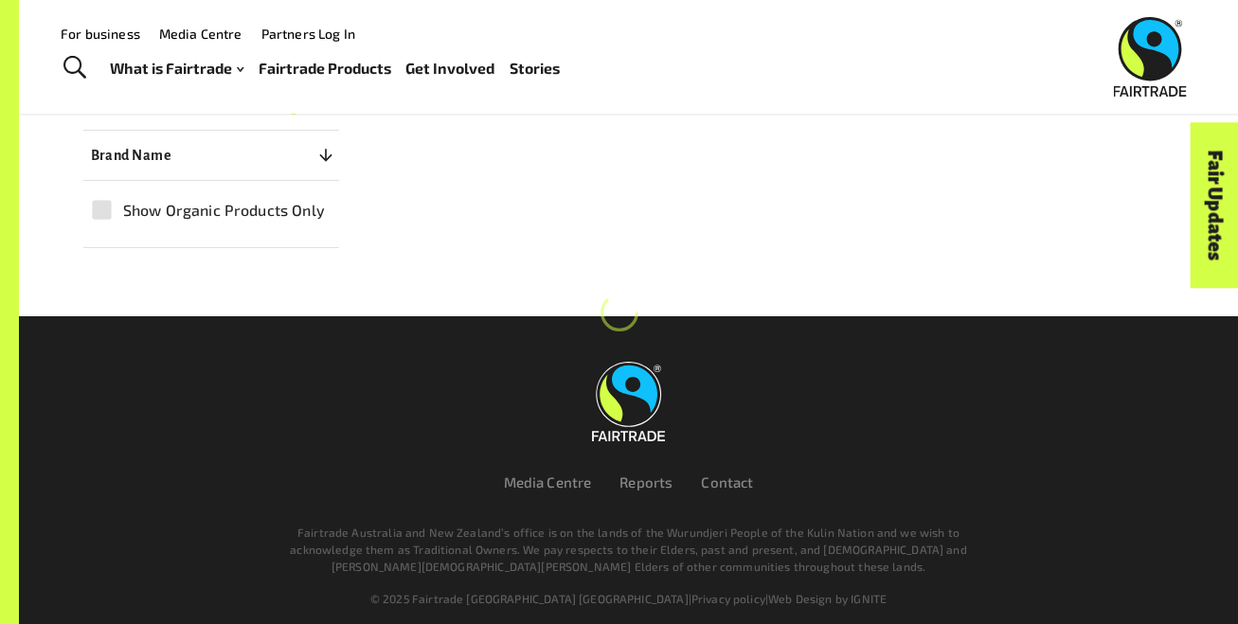
scroll to position [493, 0]
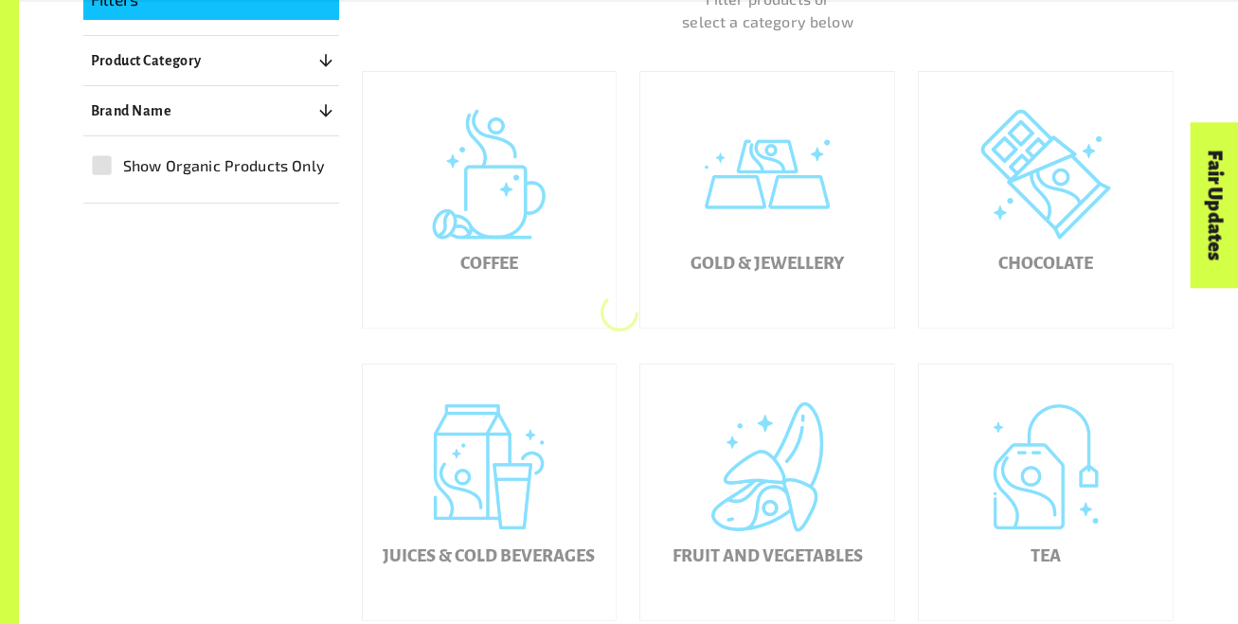
scroll to position [1082, 0]
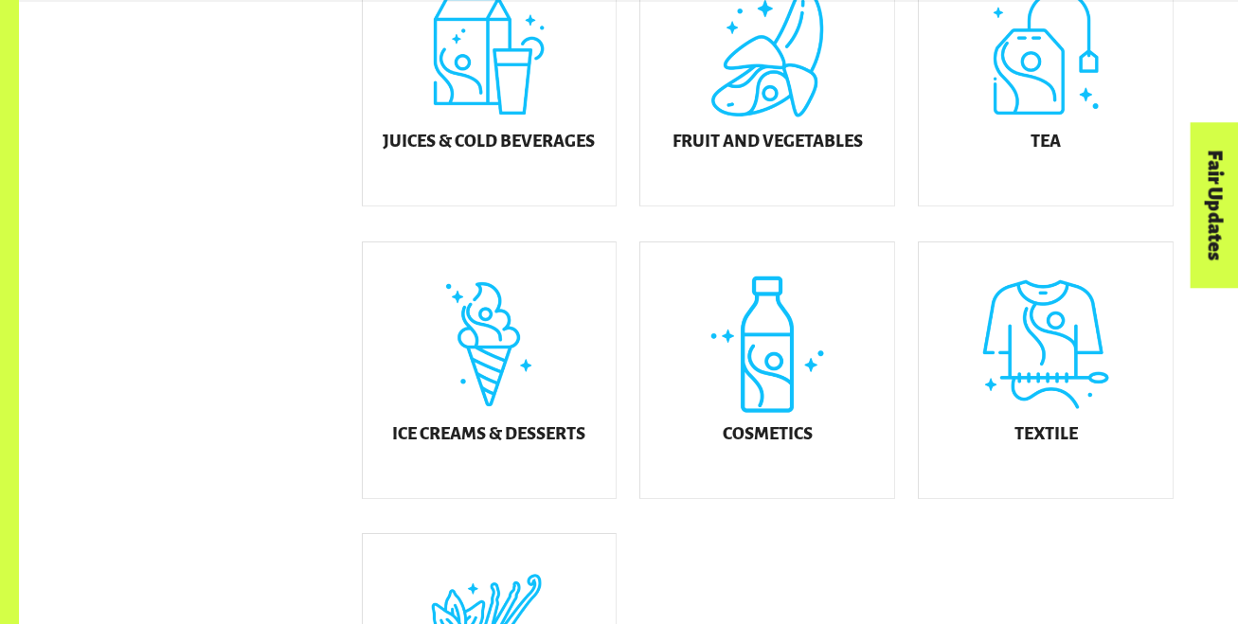
scroll to position [909, 0]
click at [793, 394] on div "Cosmetics" at bounding box center [767, 369] width 254 height 256
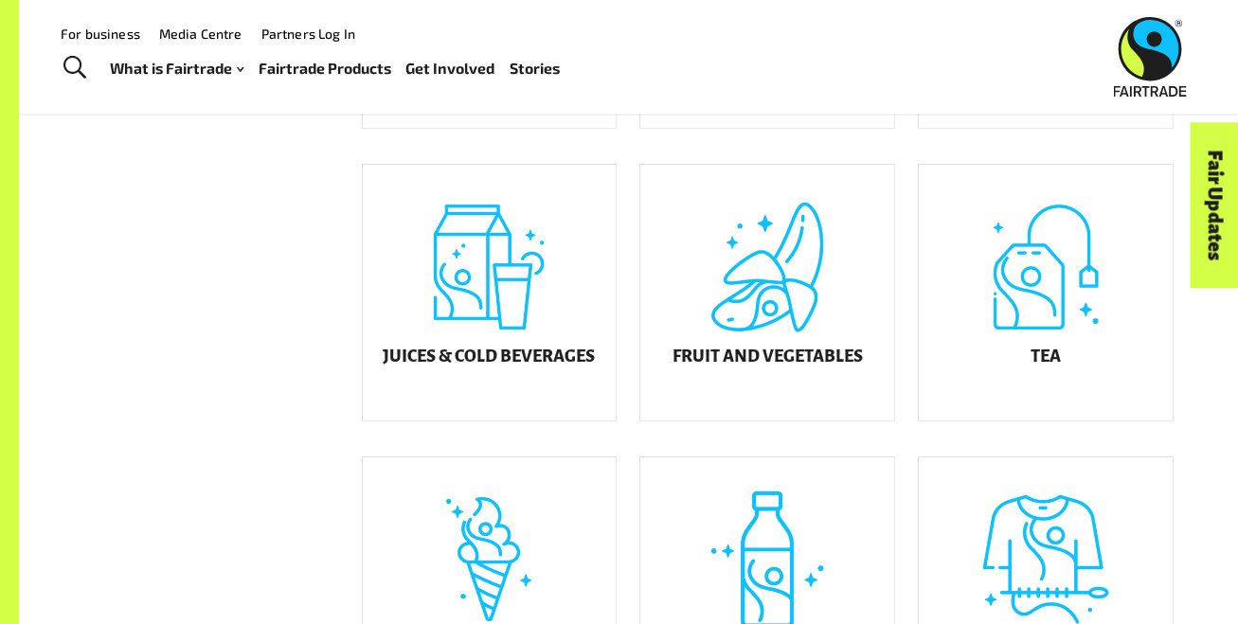
scroll to position [691, 0]
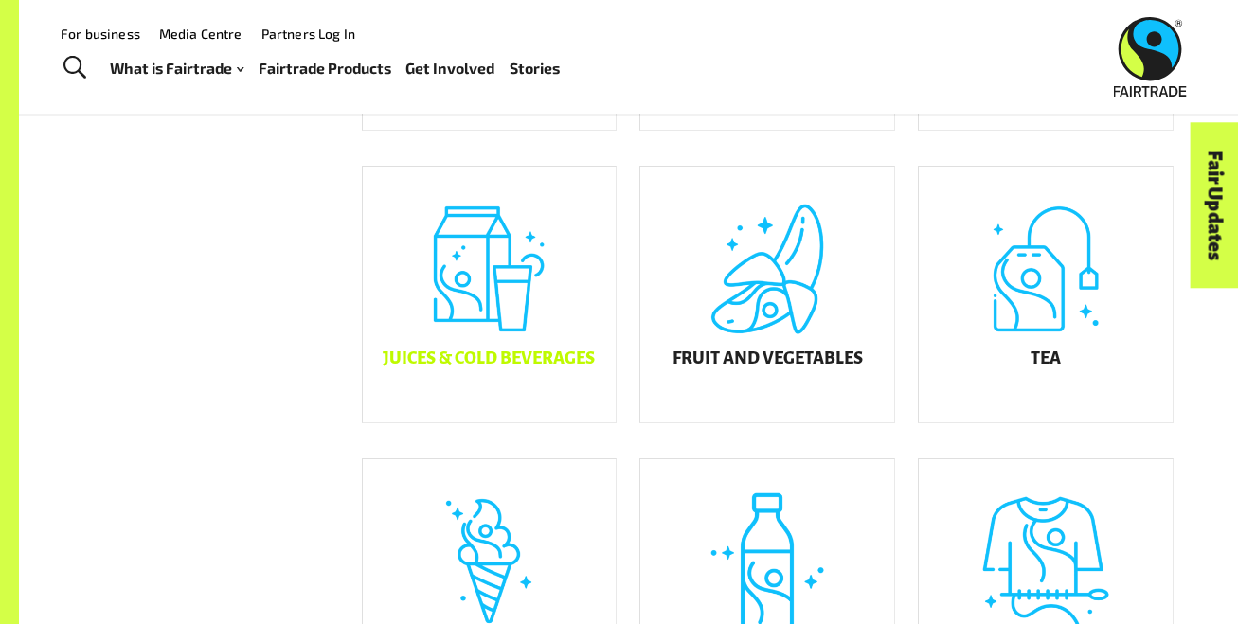
click at [541, 293] on div "Juices & Cold Beverages" at bounding box center [490, 295] width 254 height 256
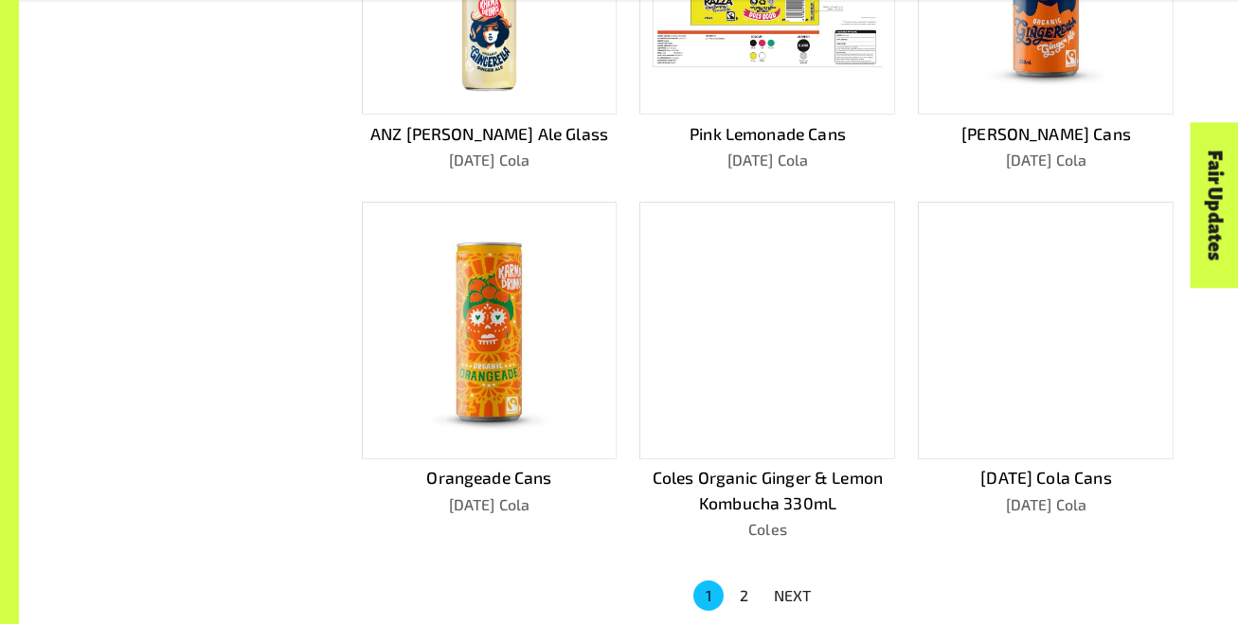
scroll to position [1059, 0]
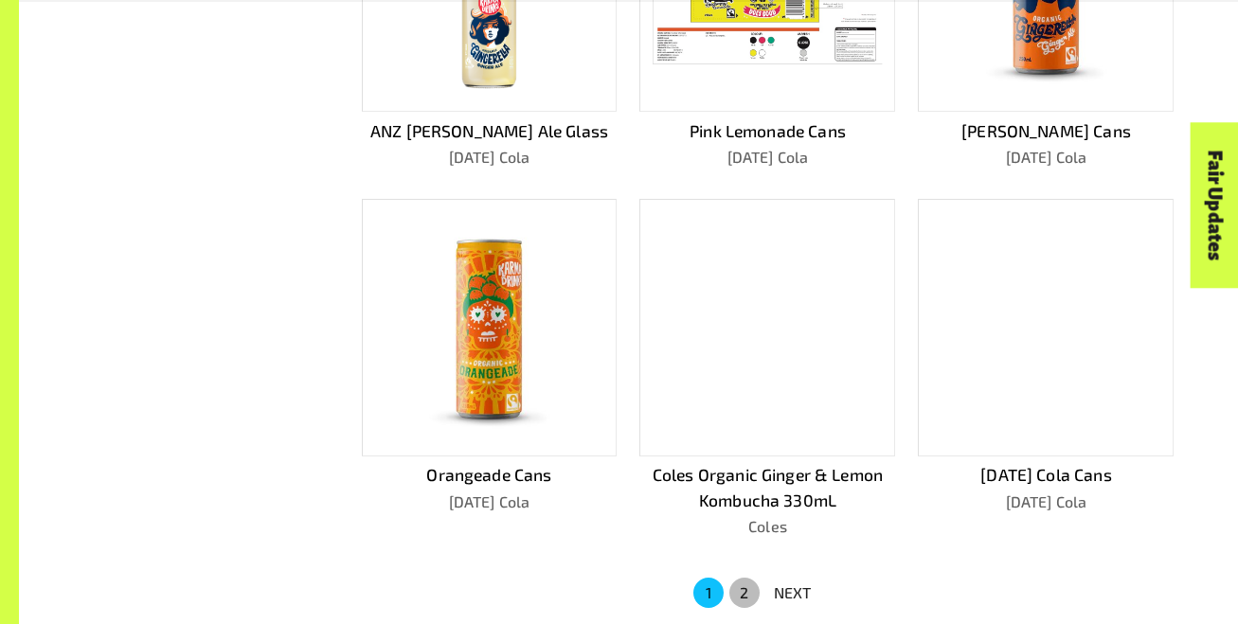
click at [743, 584] on button "2" at bounding box center [744, 593] width 30 height 30
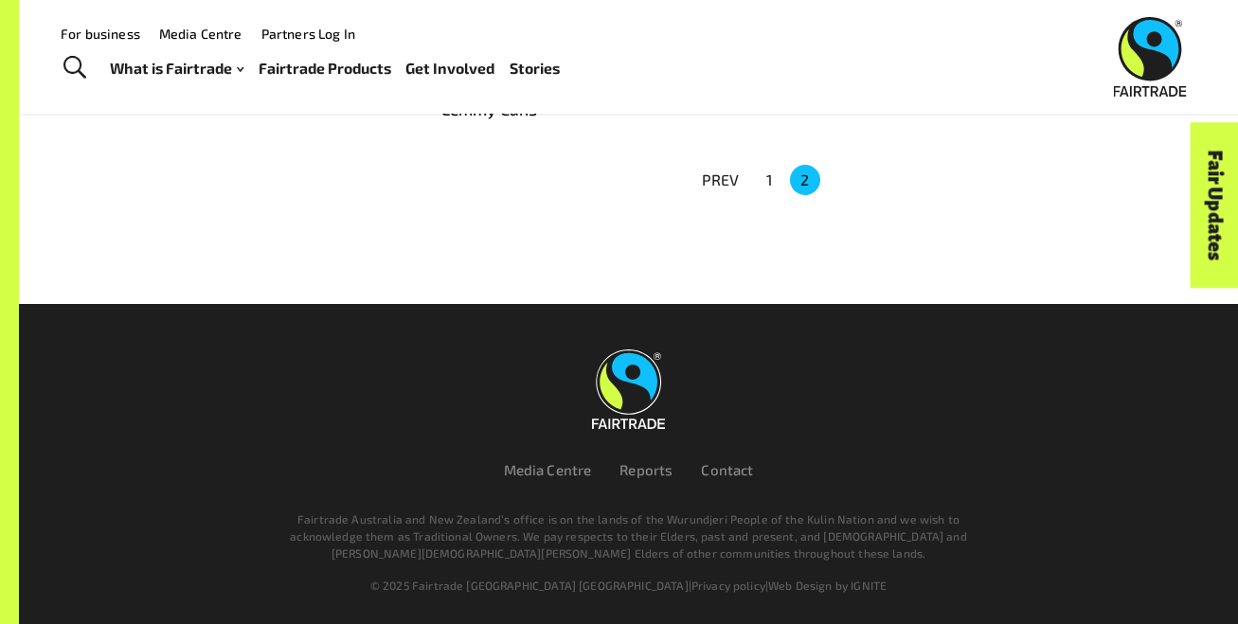
scroll to position [297, 0]
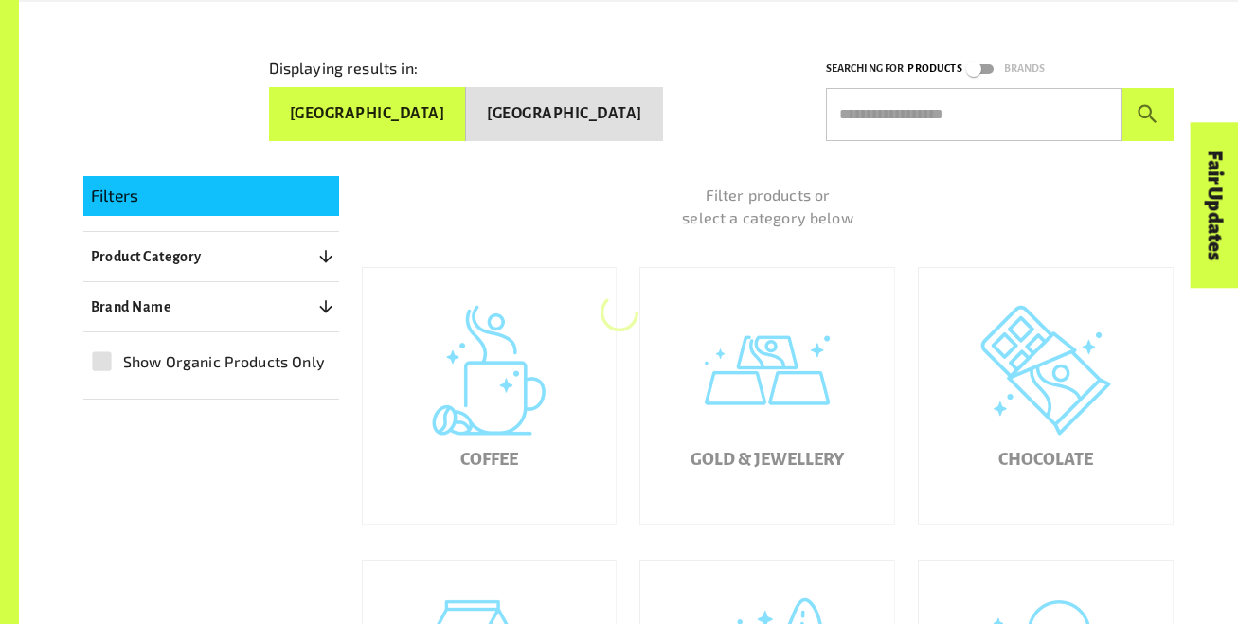
scroll to position [691, 0]
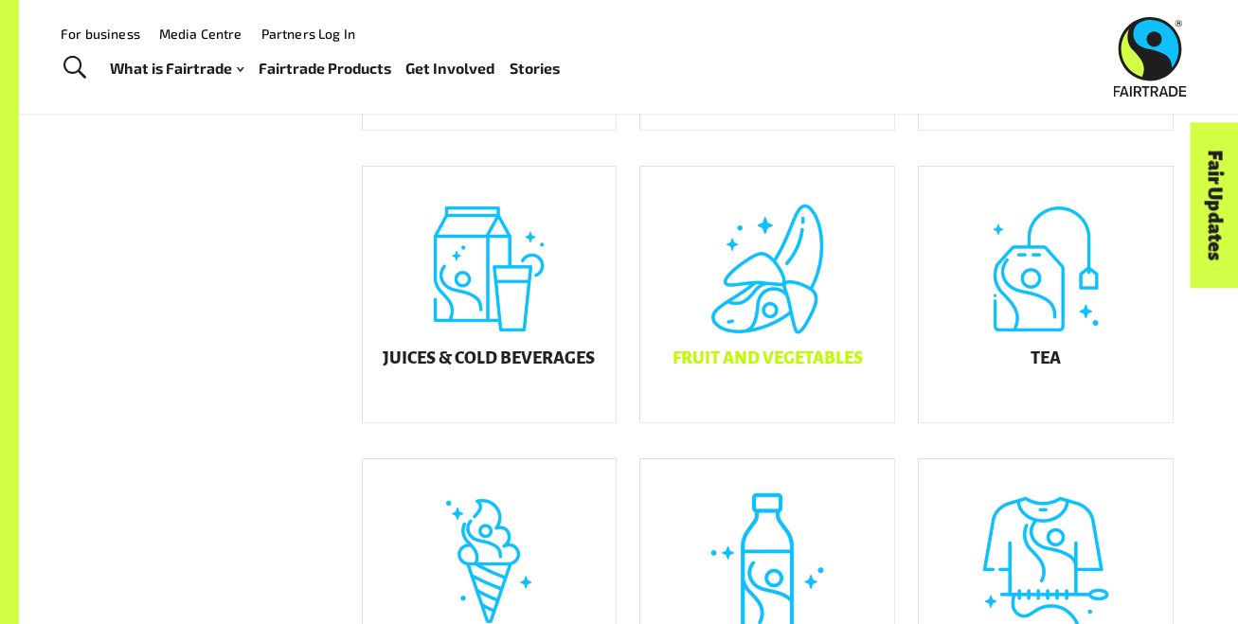
click at [698, 298] on div "Fruit and Vegetables" at bounding box center [767, 295] width 254 height 256
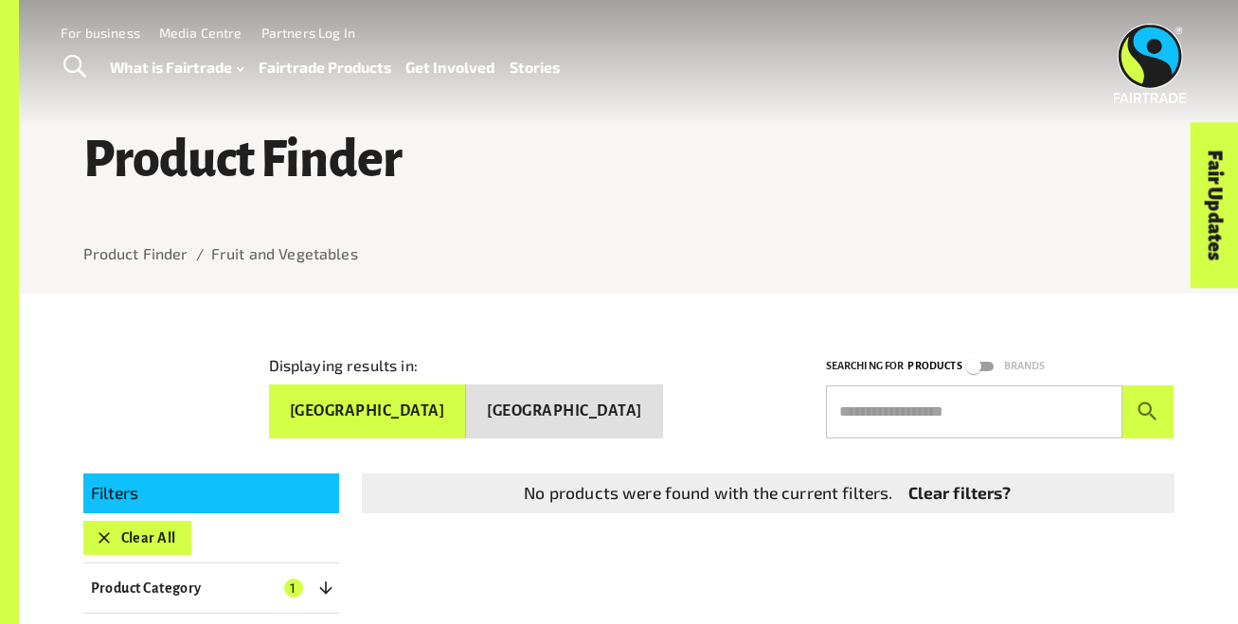
click at [579, 417] on button "[GEOGRAPHIC_DATA]" at bounding box center [564, 410] width 197 height 53
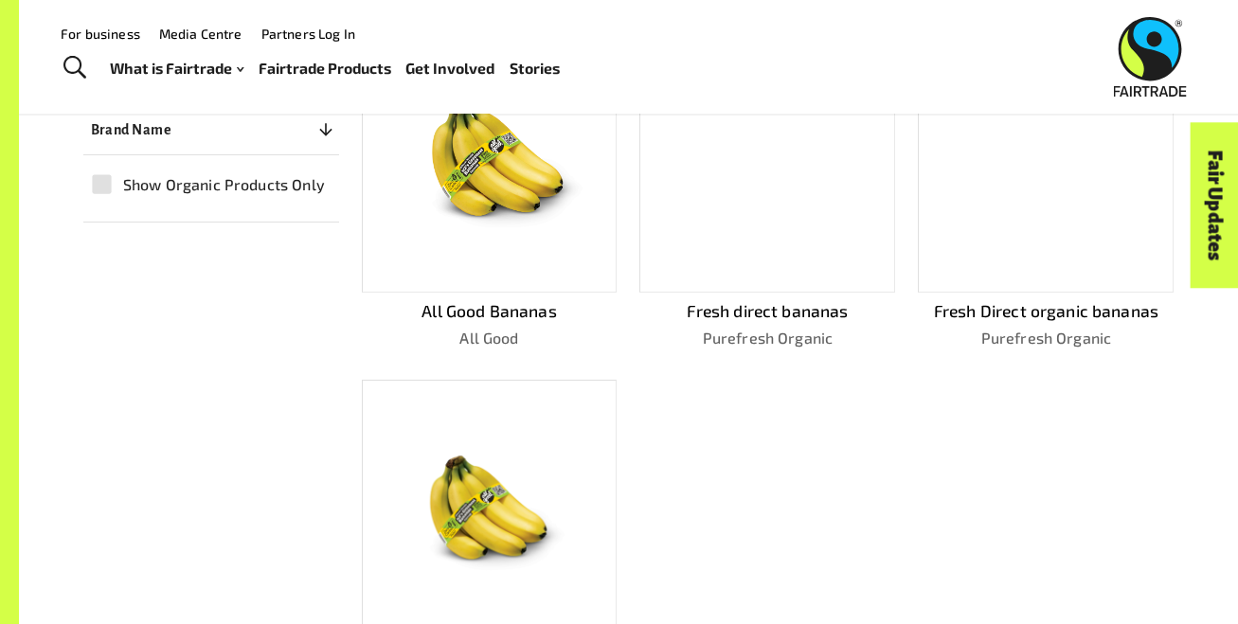
scroll to position [505, 0]
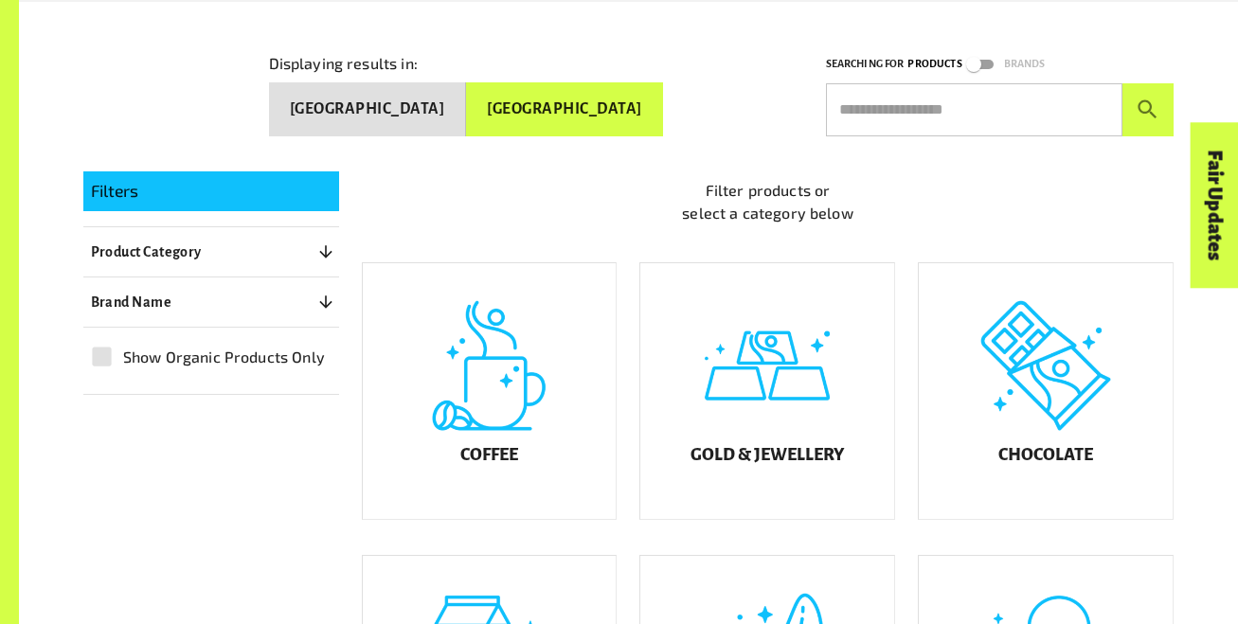
scroll to position [304, 0]
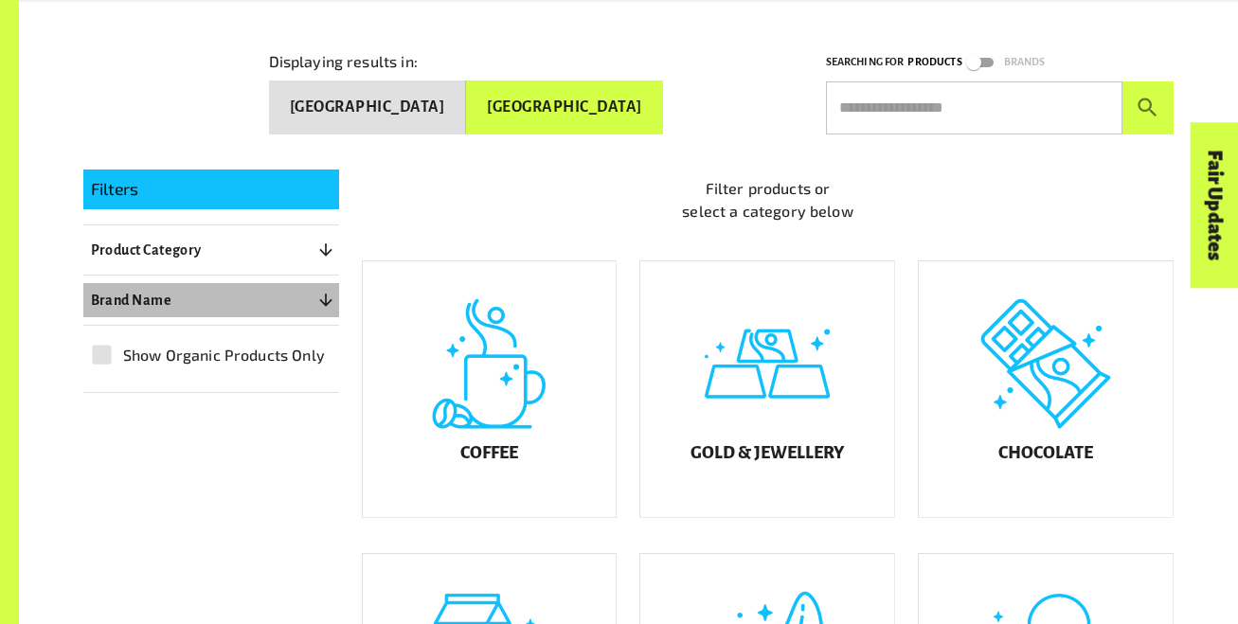
click at [328, 300] on icon "button" at bounding box center [325, 301] width 12 height 12
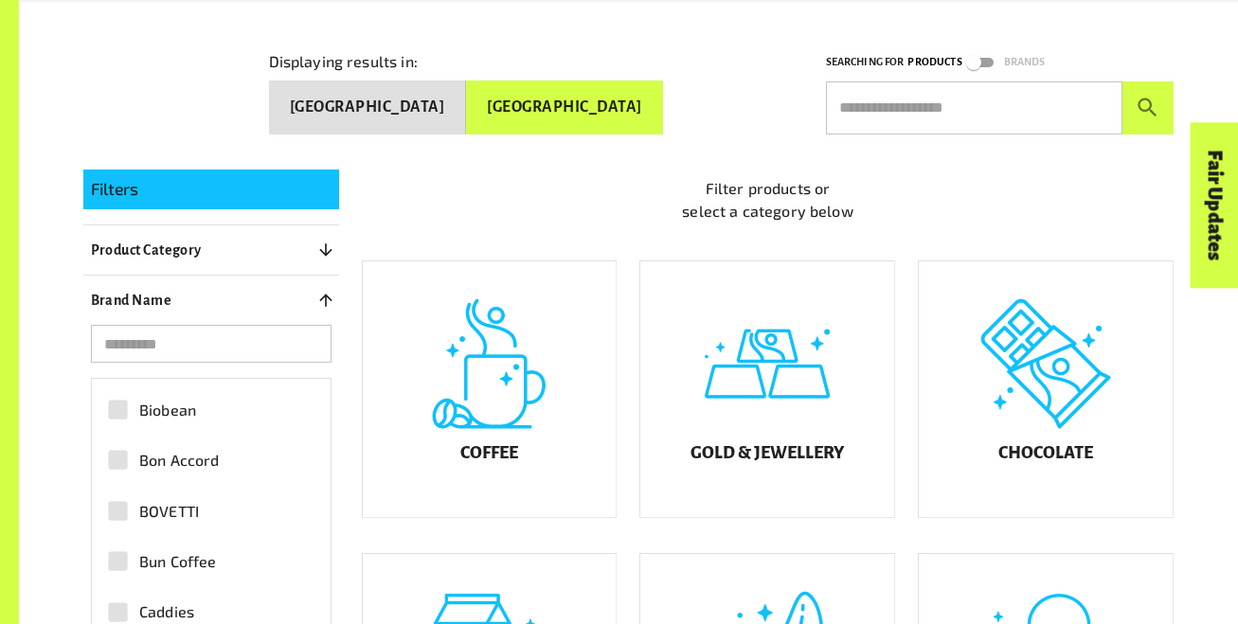
scroll to position [662, 0]
click at [312, 344] on input "search" at bounding box center [211, 344] width 241 height 38
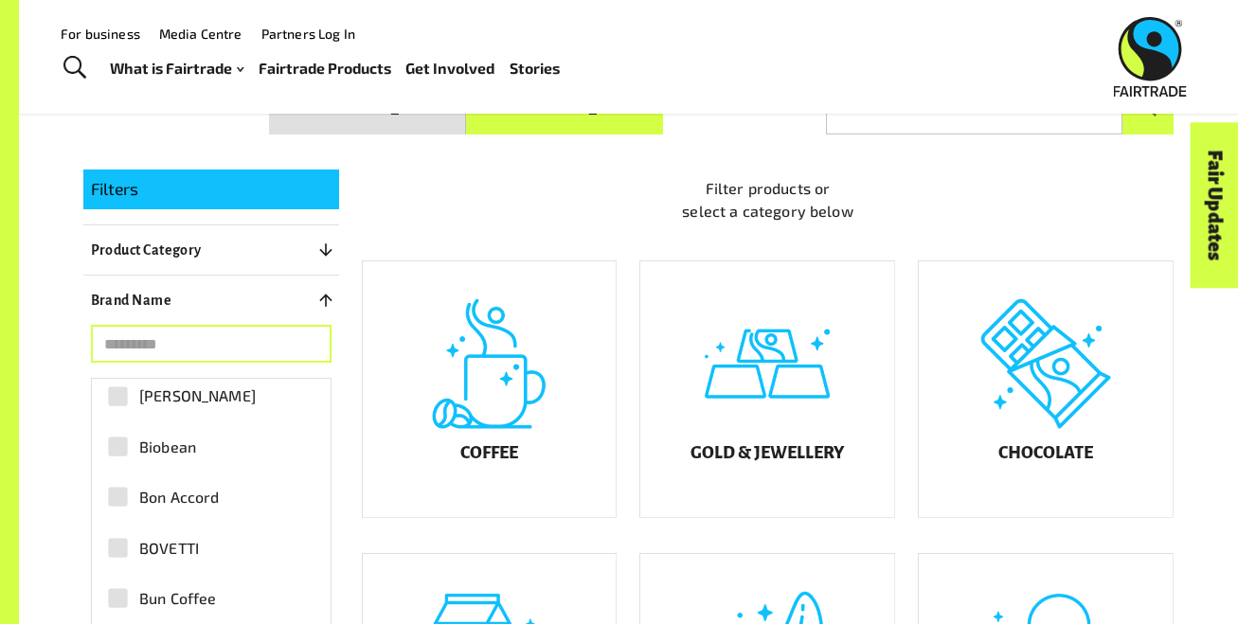
click at [334, 297] on icon "button" at bounding box center [325, 300] width 19 height 19
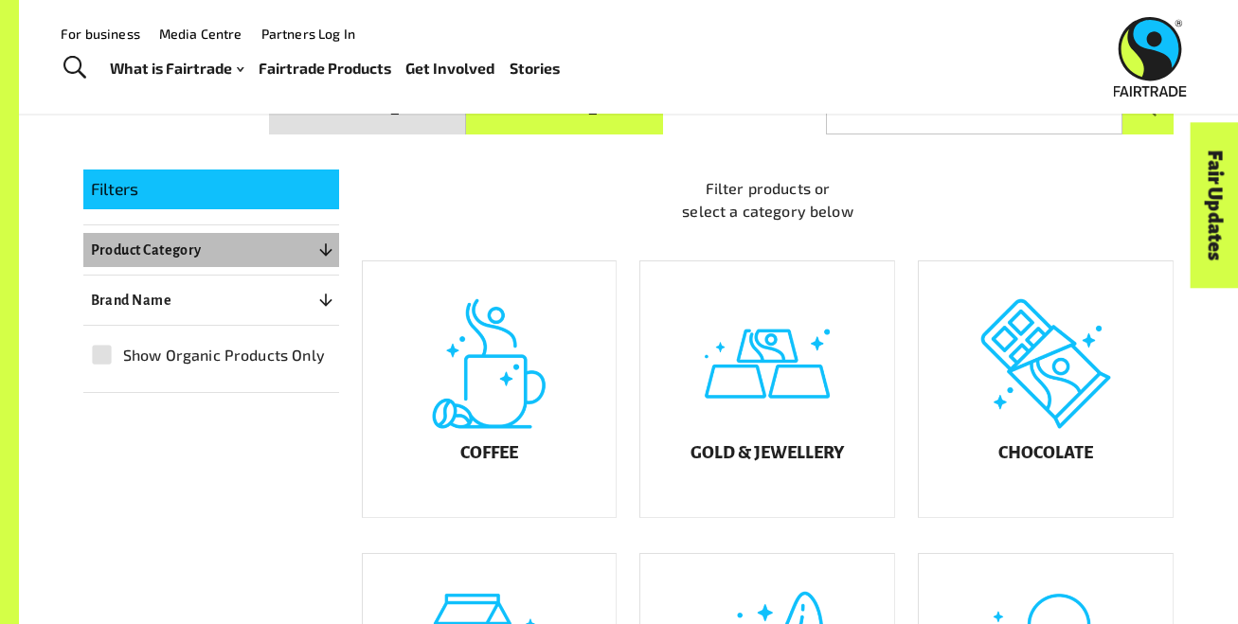
click at [317, 243] on icon "button" at bounding box center [325, 250] width 19 height 19
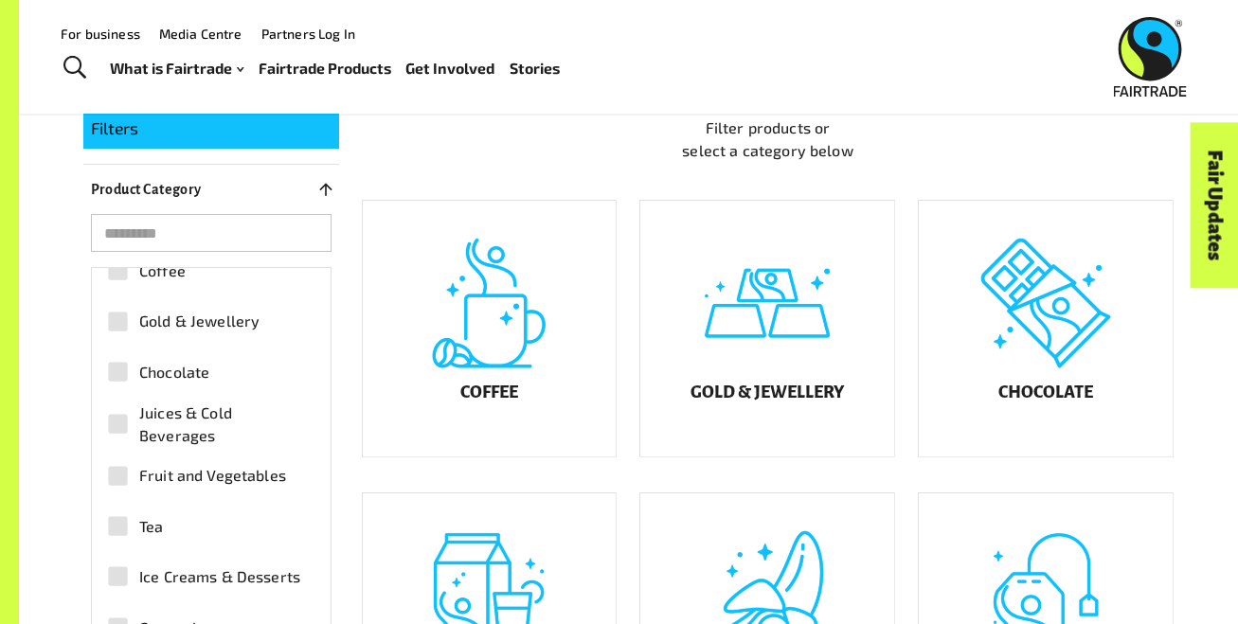
scroll to position [362, 0]
